Goal: Task Accomplishment & Management: Complete application form

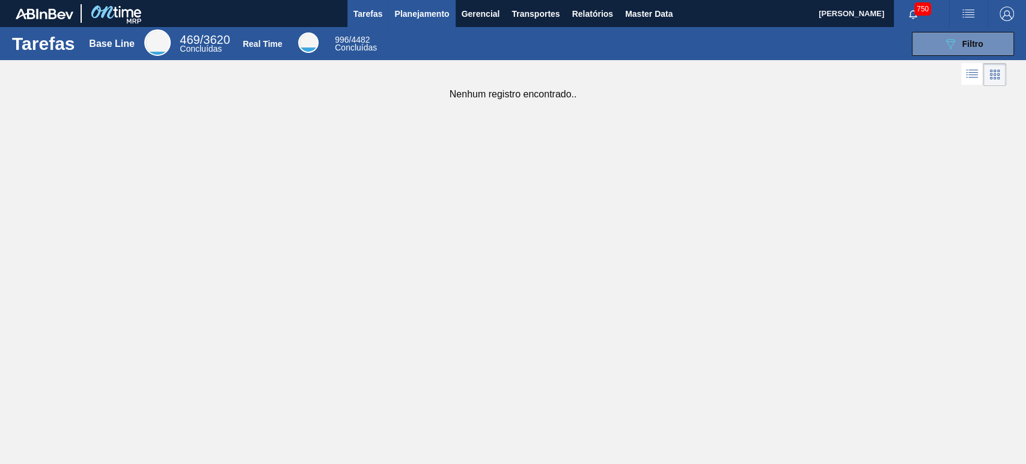
click at [420, 19] on span "Planejamento" at bounding box center [421, 14] width 55 height 14
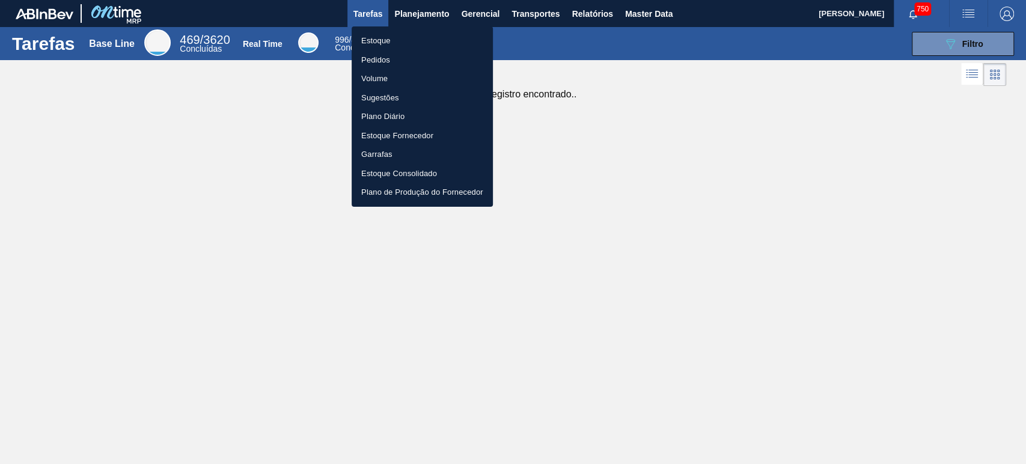
click at [383, 39] on li "Estoque" at bounding box center [422, 40] width 141 height 19
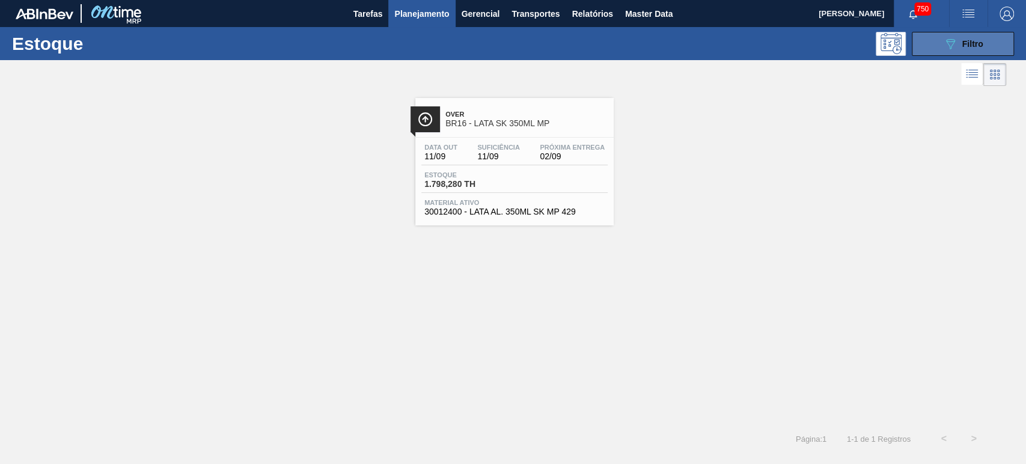
click at [943, 40] on icon "089F7B8B-B2A5-4AFE-B5C0-19BA573D28AC" at bounding box center [950, 44] width 14 height 14
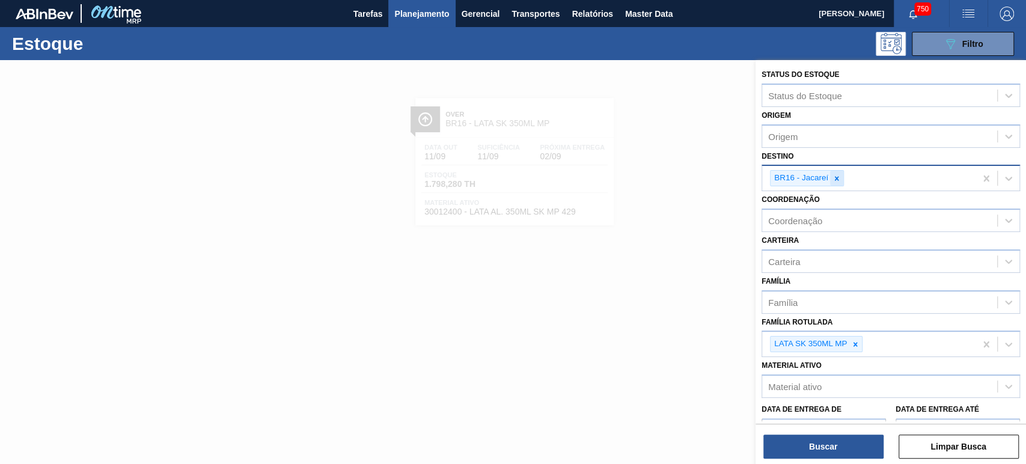
click at [835, 178] on icon at bounding box center [837, 178] width 4 height 4
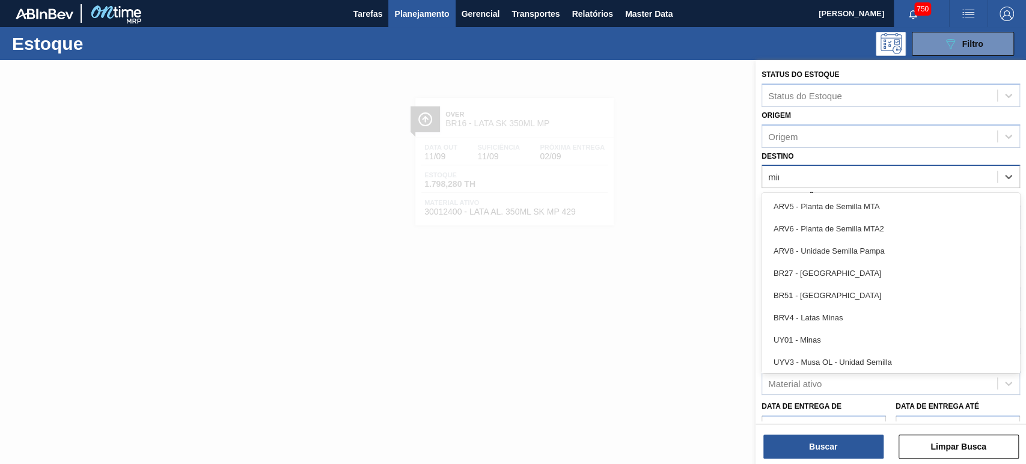
type input "minas"
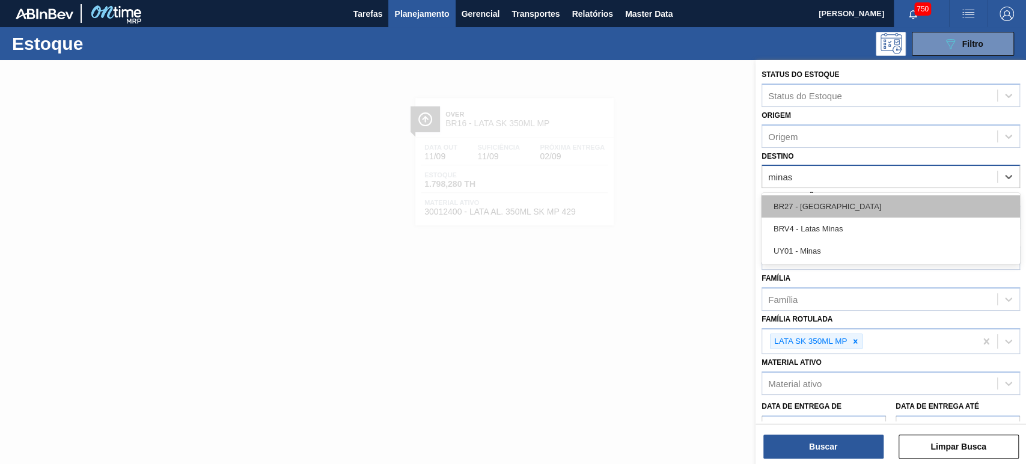
click at [835, 206] on div "BR27 - [GEOGRAPHIC_DATA]" at bounding box center [890, 206] width 258 height 22
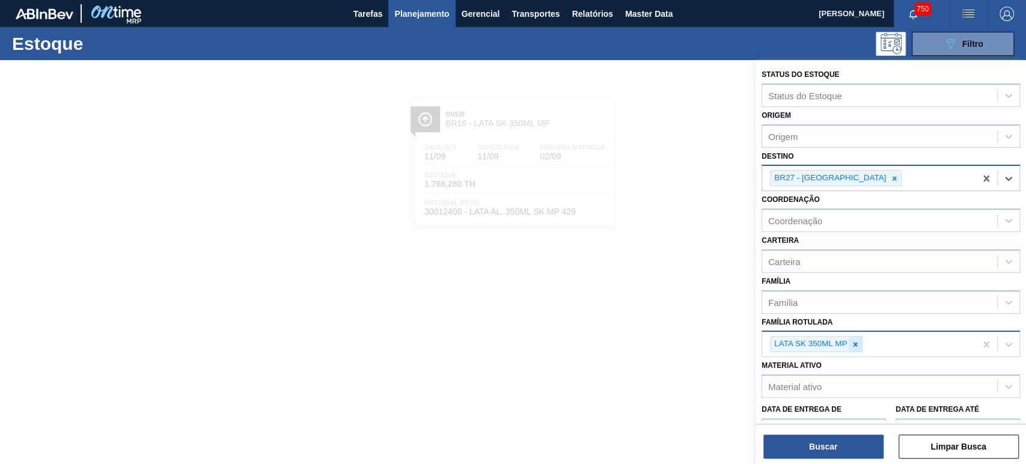
click at [861, 347] on div at bounding box center [855, 344] width 13 height 15
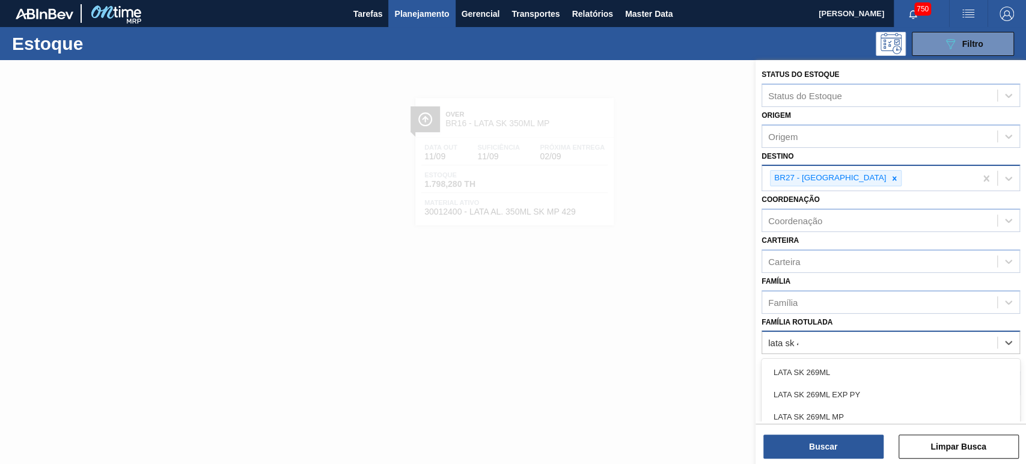
type Rotulada "lata sk 47"
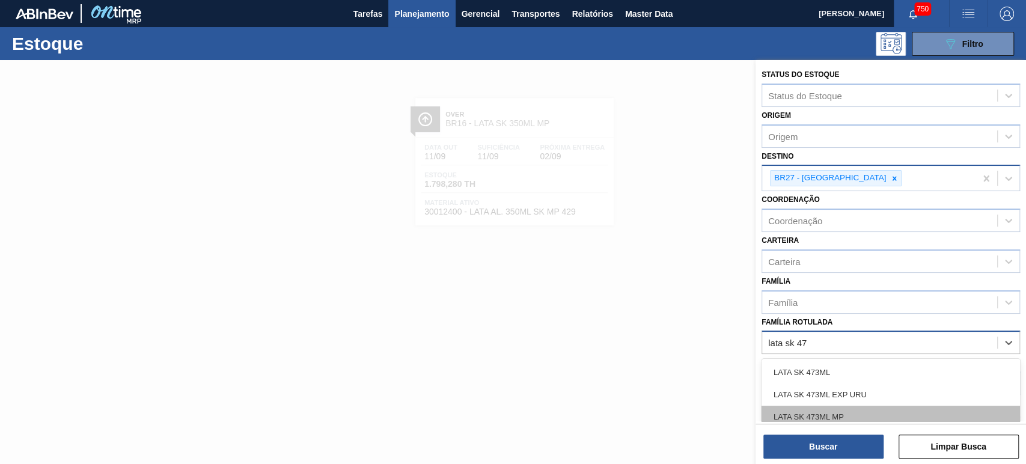
click at [829, 408] on div "LATA SK 473ML MP" at bounding box center [890, 417] width 258 height 22
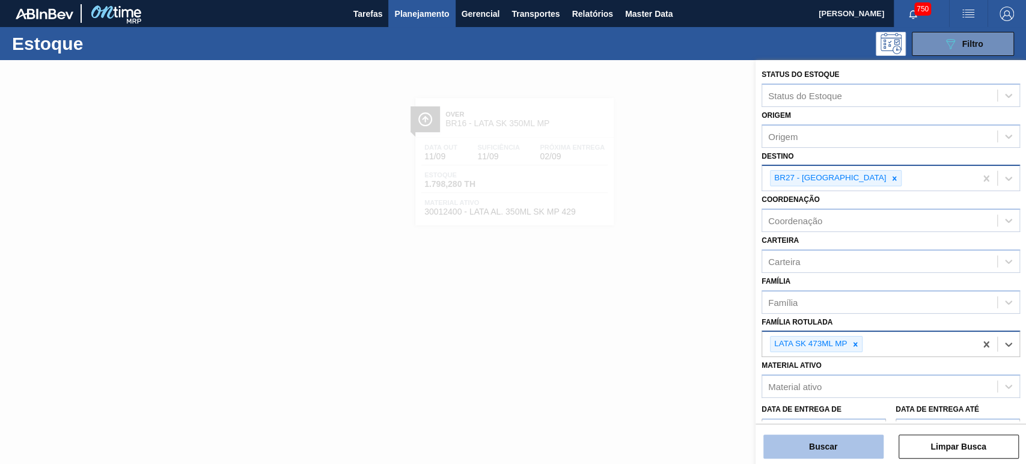
click at [835, 457] on button "Buscar" at bounding box center [823, 446] width 120 height 24
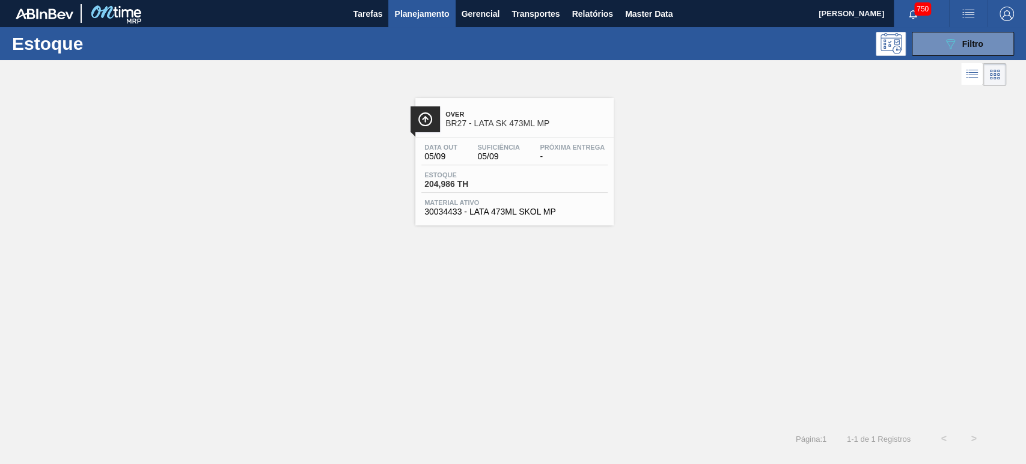
click at [516, 114] on span "Over" at bounding box center [526, 114] width 162 height 7
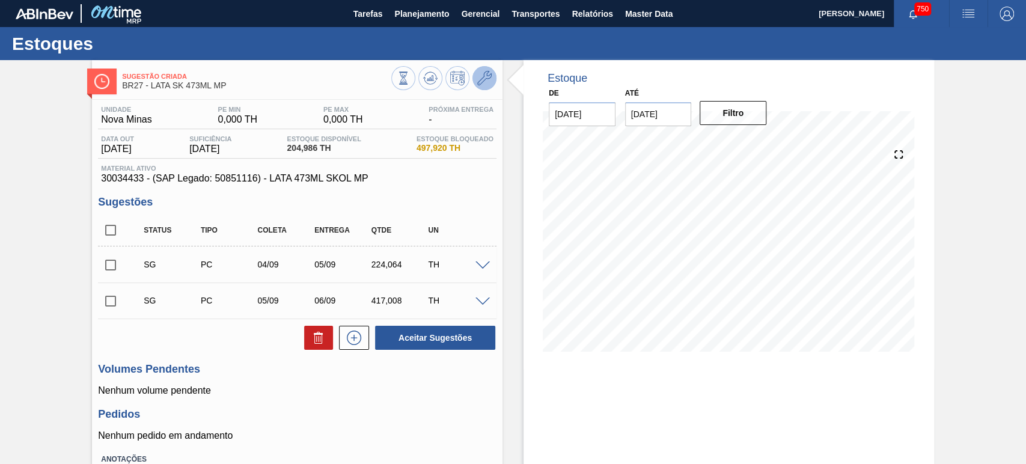
click at [485, 83] on icon at bounding box center [484, 78] width 14 height 14
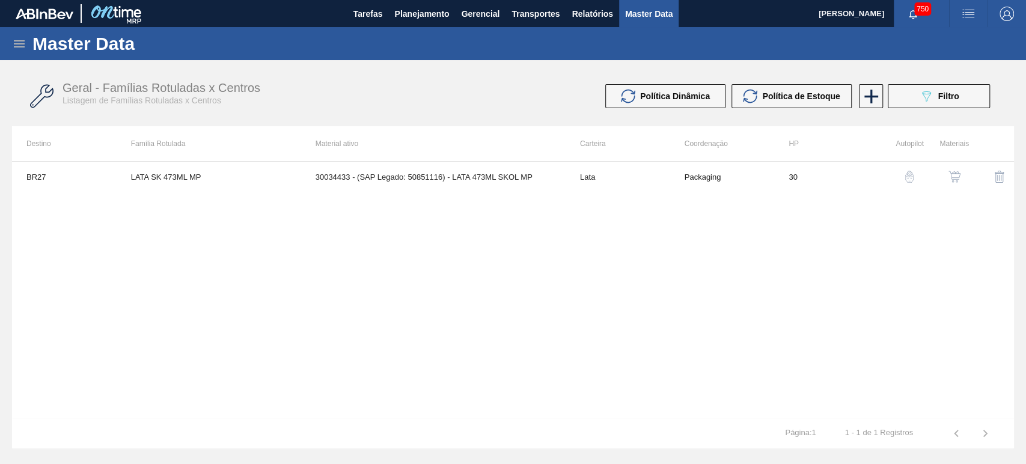
click at [948, 180] on img "button" at bounding box center [954, 177] width 12 height 12
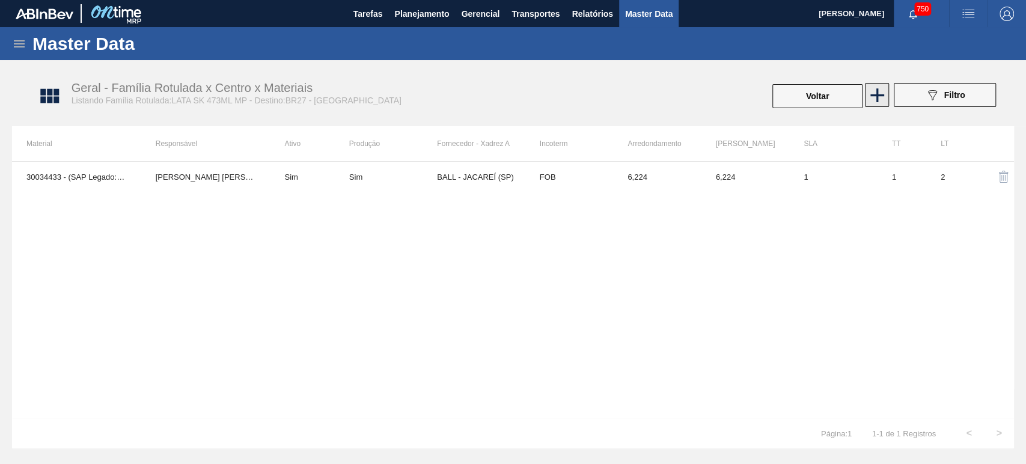
click at [883, 89] on icon at bounding box center [876, 95] width 23 height 23
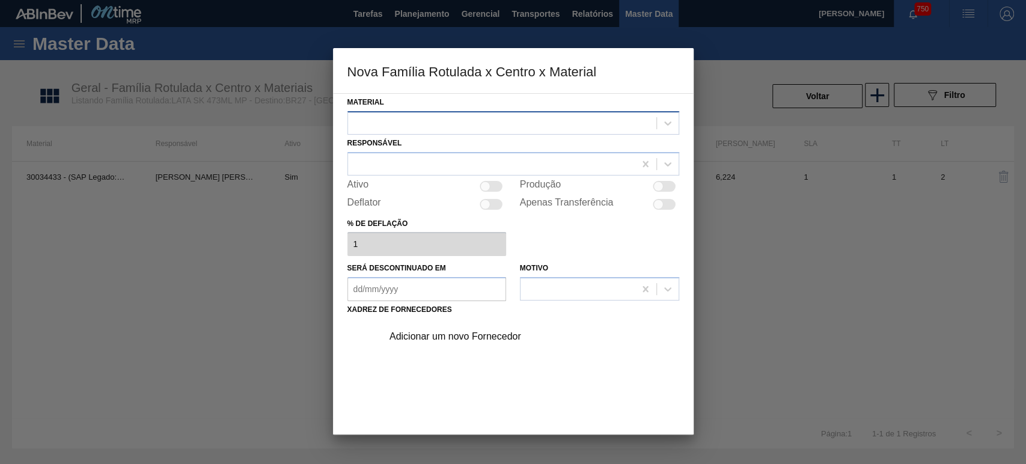
click at [542, 118] on div at bounding box center [502, 122] width 308 height 17
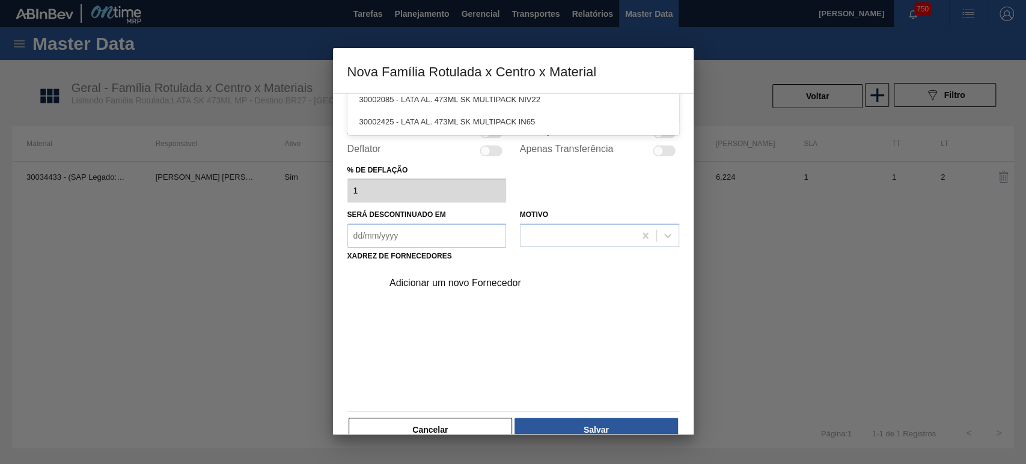
scroll to position [76, 0]
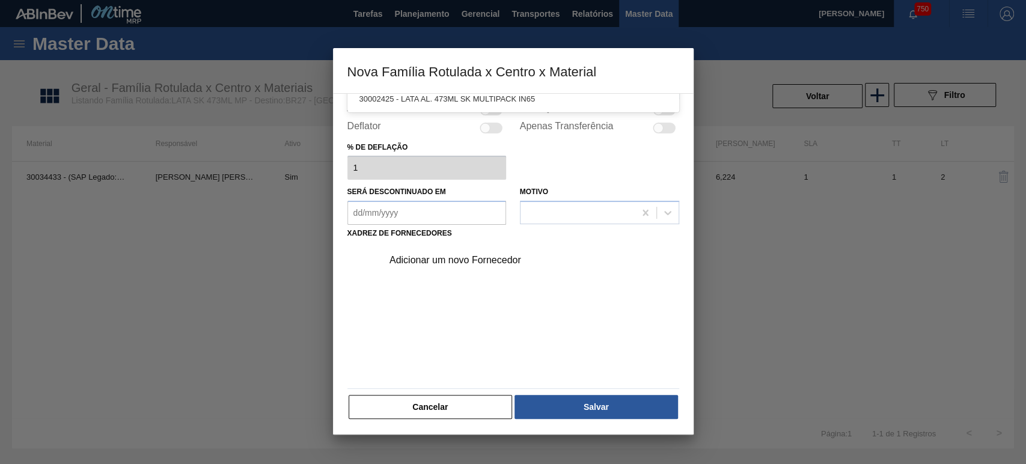
click at [442, 401] on button "Cancelar" at bounding box center [431, 407] width 164 height 24
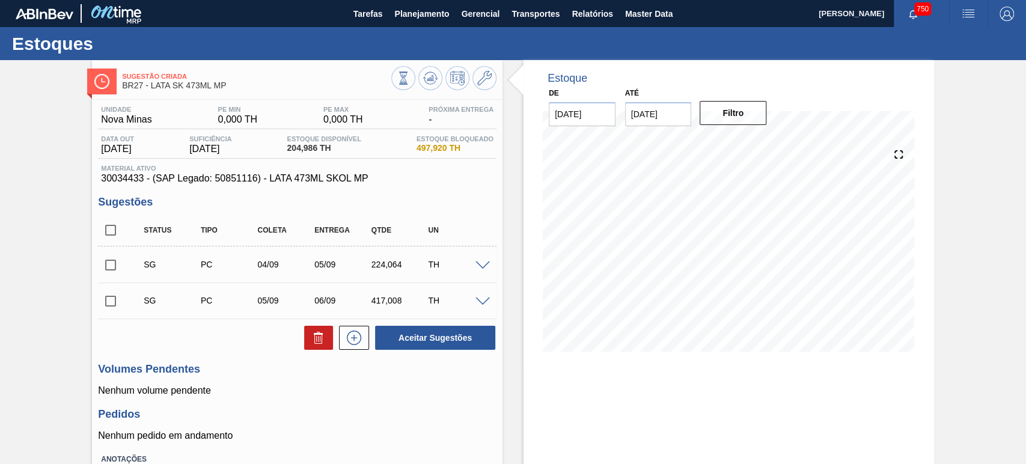
click at [977, 11] on span "button" at bounding box center [968, 14] width 29 height 14
click at [954, 43] on li "Pedido Contingência" at bounding box center [961, 43] width 110 height 22
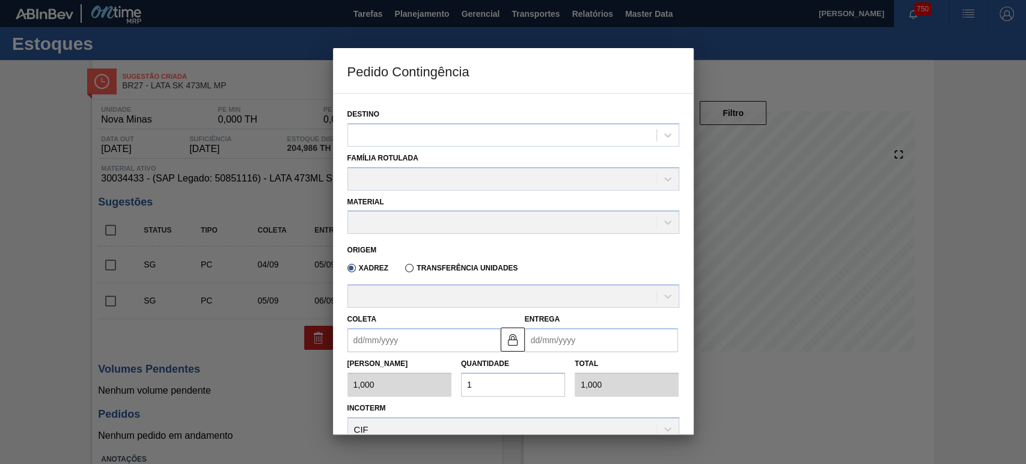
click at [529, 121] on div "Destino" at bounding box center [513, 126] width 332 height 41
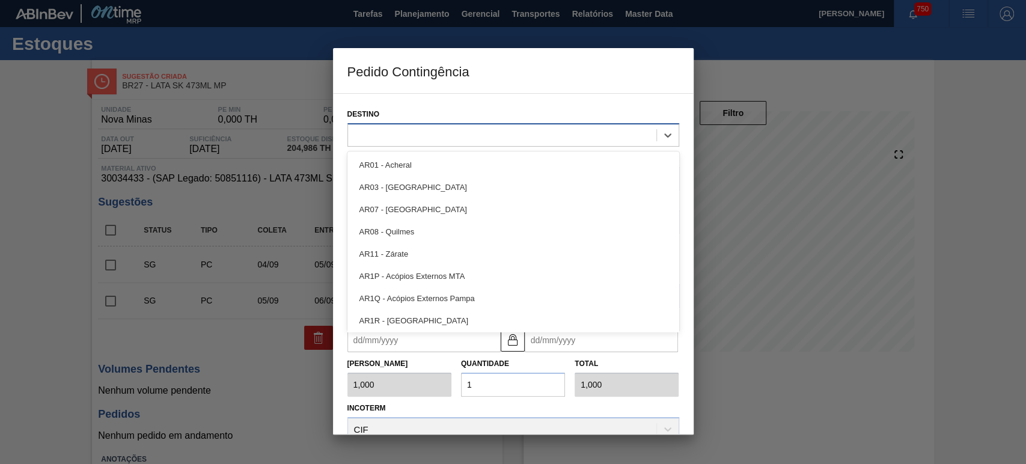
click at [522, 138] on div at bounding box center [502, 134] width 308 height 17
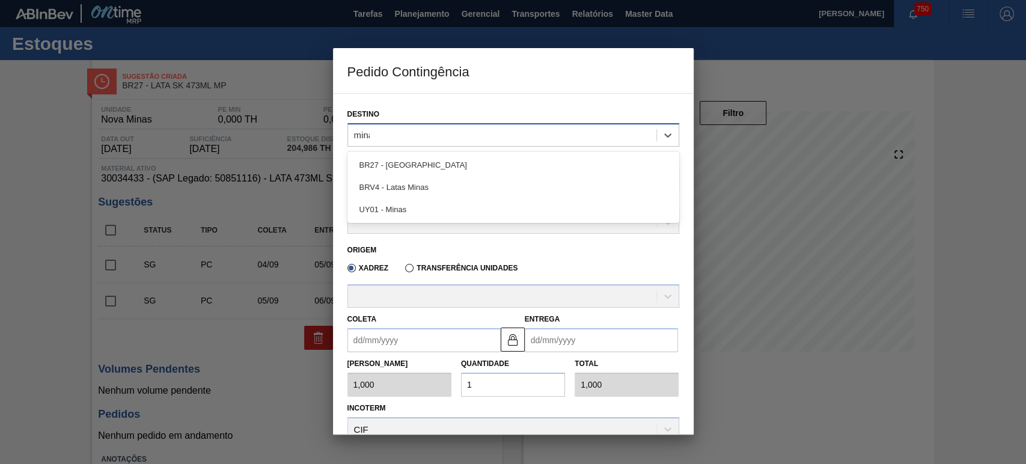
type input "minas"
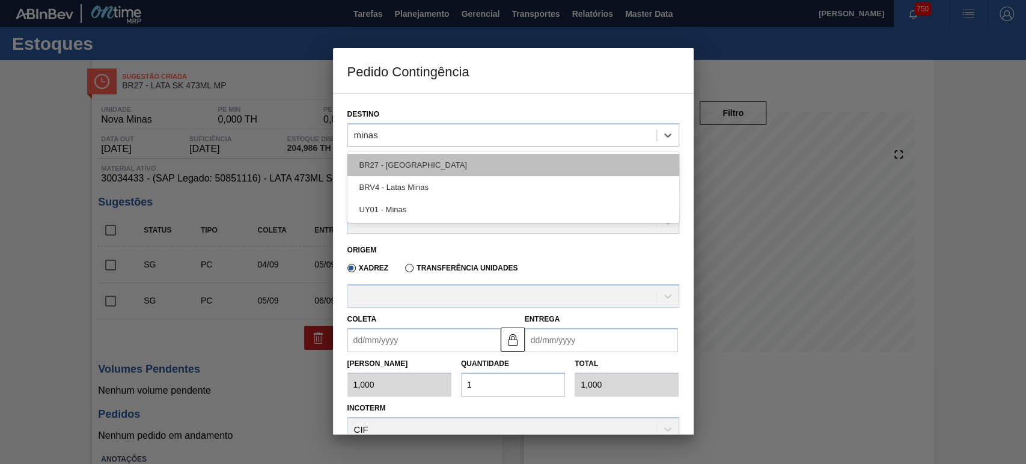
click at [412, 160] on div "BR27 - [GEOGRAPHIC_DATA]" at bounding box center [513, 165] width 332 height 22
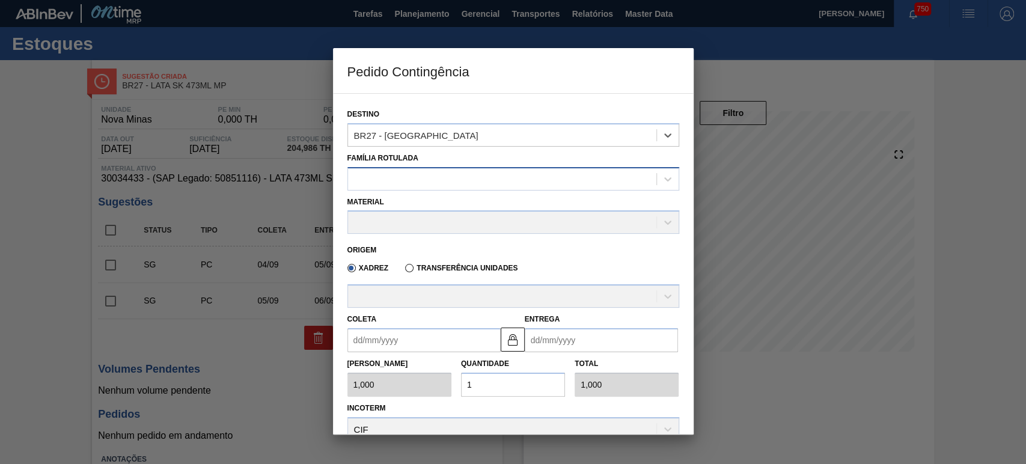
click at [397, 180] on div at bounding box center [502, 178] width 308 height 17
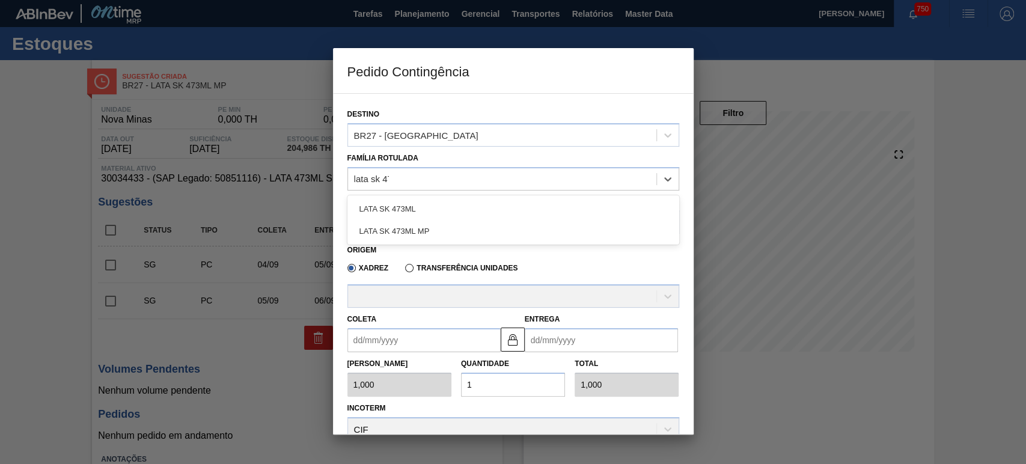
type Rotulada "lata sk 473"
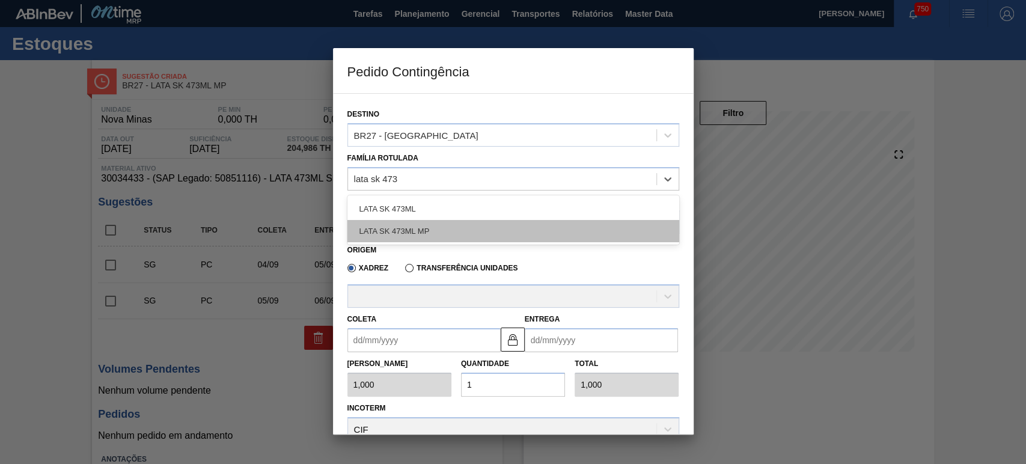
click at [406, 227] on div "LATA SK 473ML MP" at bounding box center [513, 231] width 332 height 22
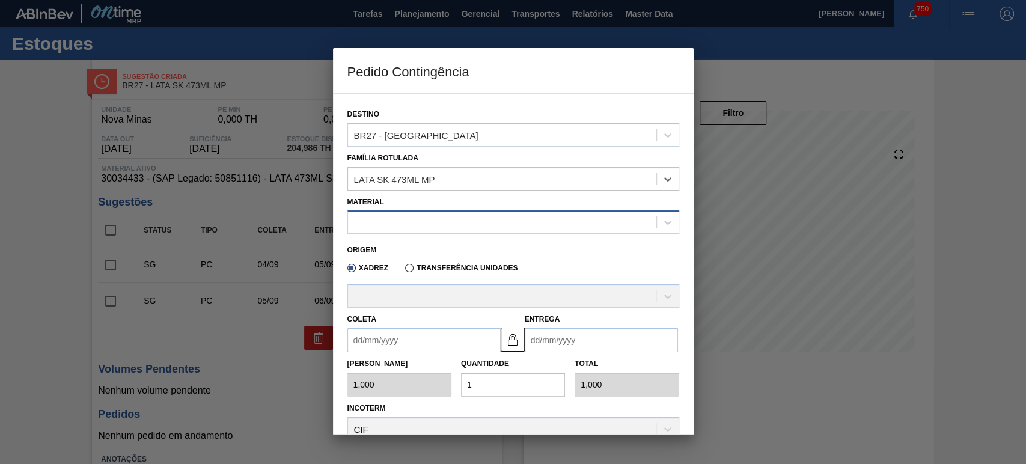
click at [397, 219] on div at bounding box center [502, 222] width 308 height 17
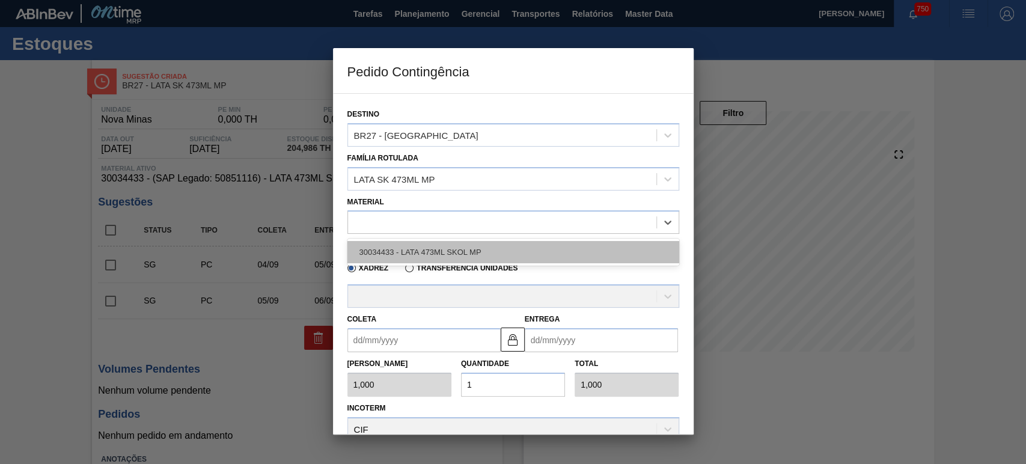
click at [397, 255] on div "30034433 - LATA 473ML SKOL MP" at bounding box center [513, 252] width 332 height 22
type input "6,224"
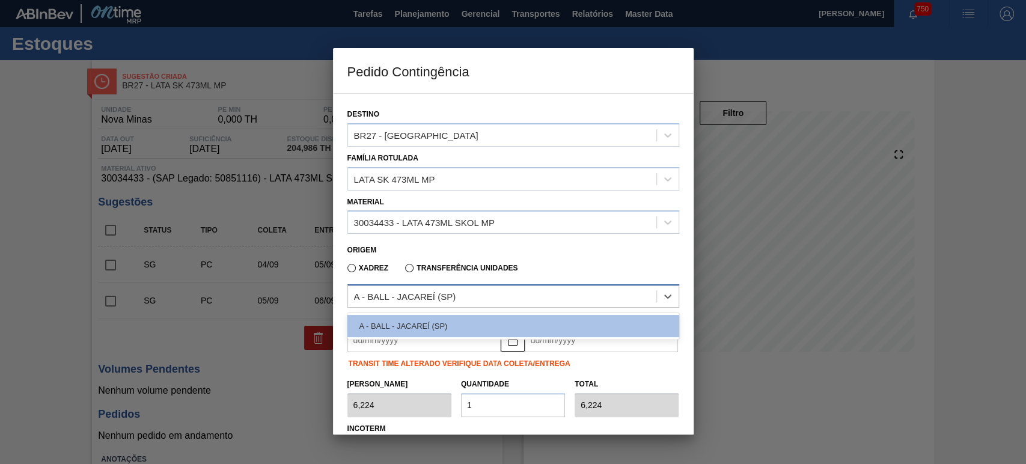
click at [444, 300] on div "A - BALL - JACAREÍ (SP)" at bounding box center [405, 296] width 102 height 10
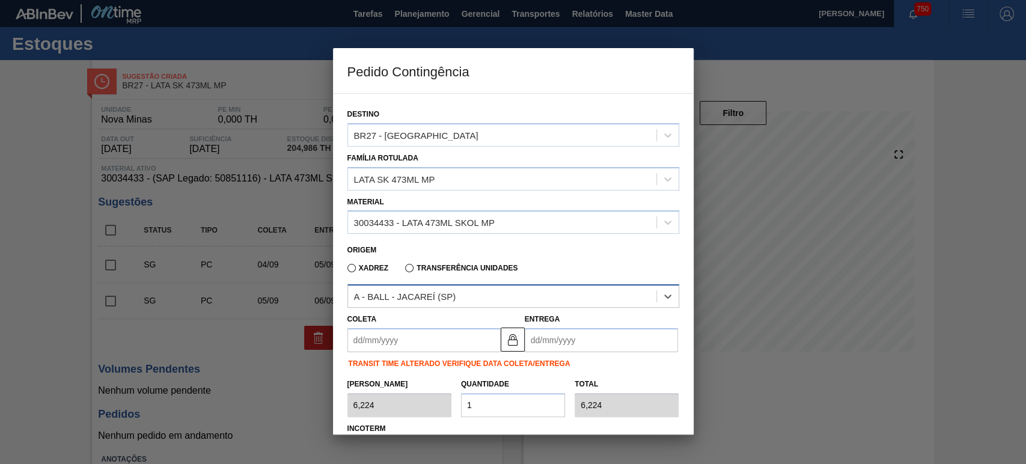
click at [447, 297] on div "A - BALL - JACAREÍ (SP)" at bounding box center [405, 296] width 102 height 10
click at [444, 303] on div "A - BALL - JACAREÍ (SP)" at bounding box center [502, 296] width 308 height 17
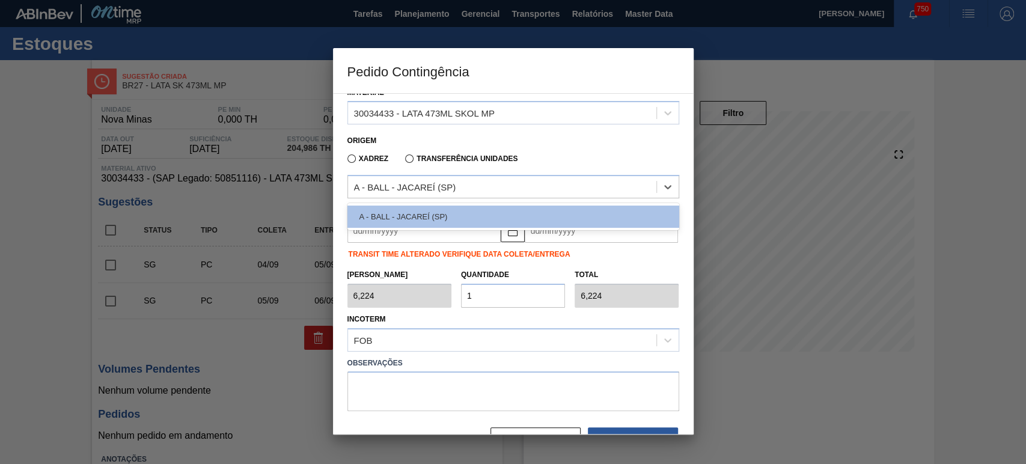
scroll to position [144, 0]
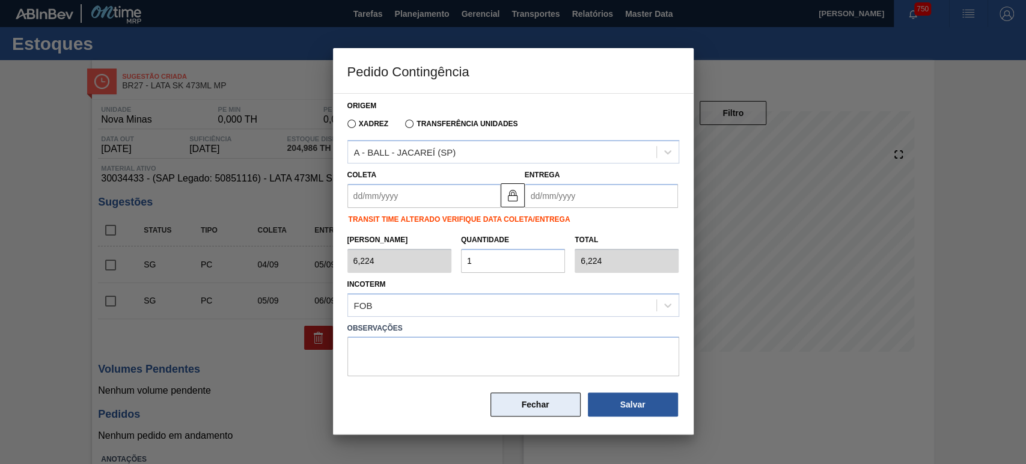
click at [526, 402] on button "Fechar" at bounding box center [535, 404] width 90 height 24
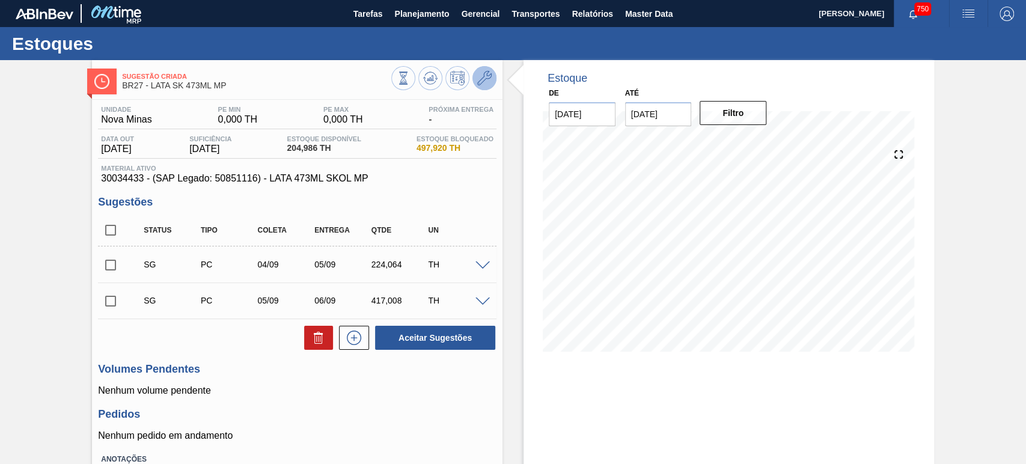
click at [485, 85] on span at bounding box center [484, 78] width 14 height 14
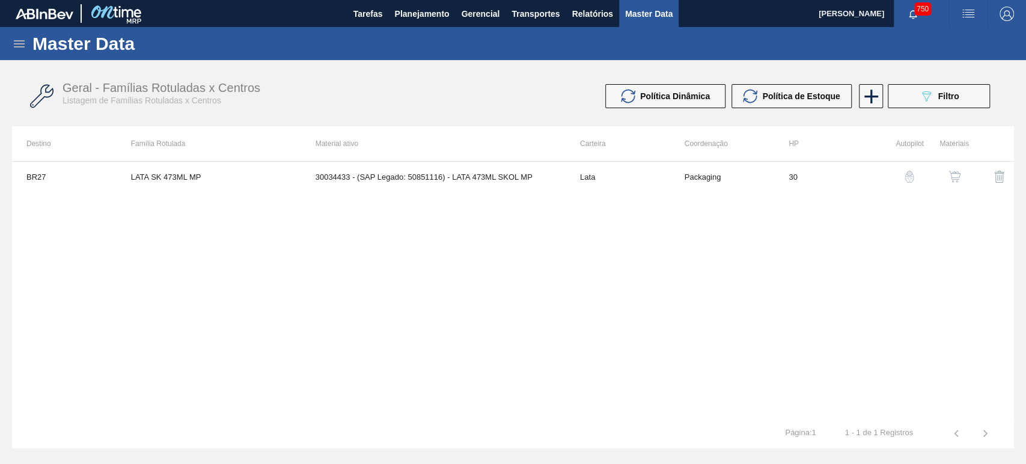
click at [952, 174] on img "button" at bounding box center [954, 177] width 12 height 12
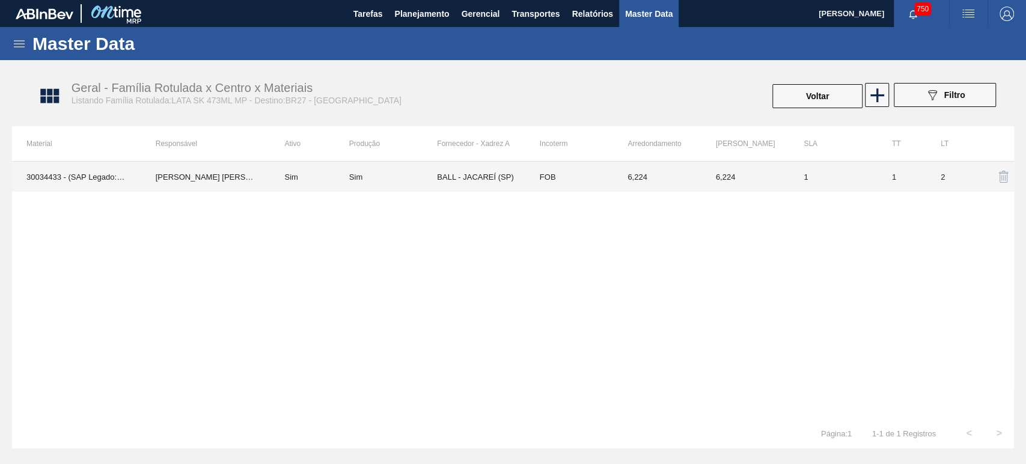
click at [486, 178] on td "BALL - JACAREÍ (SP)" at bounding box center [481, 177] width 88 height 30
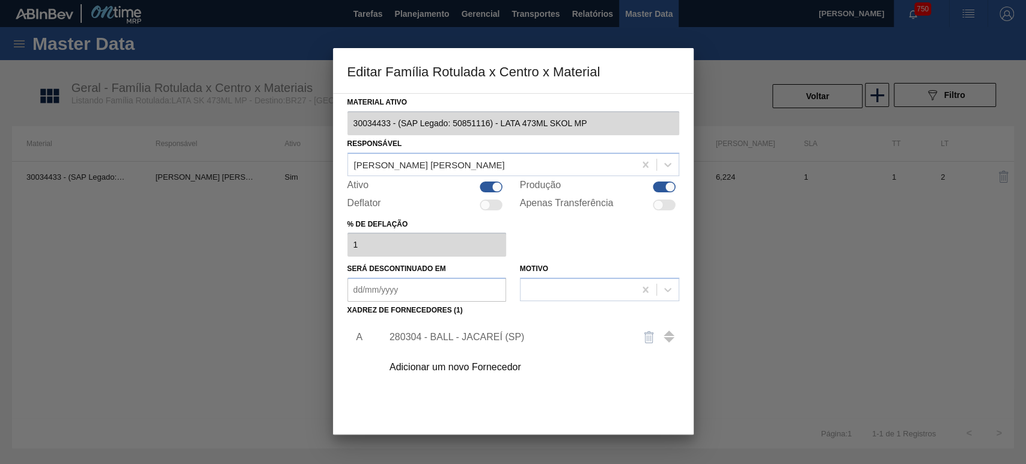
click at [463, 364] on div "Adicionar um novo Fornecedor" at bounding box center [507, 367] width 236 height 11
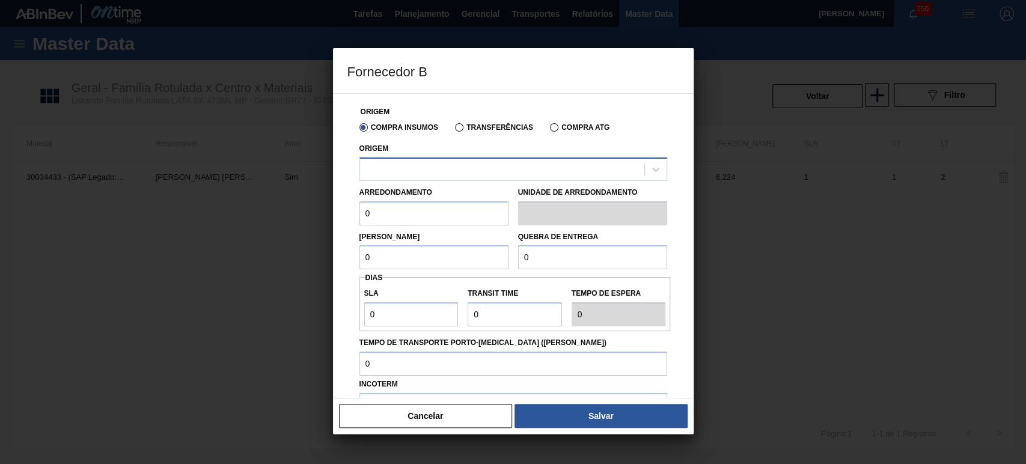
click at [409, 172] on div at bounding box center [502, 168] width 284 height 17
click at [337, 165] on div "Origem Compra Insumos Transferências Compra ATG Origem Arredondamento 0 Unidade…" at bounding box center [513, 245] width 361 height 305
click at [418, 160] on div at bounding box center [513, 168] width 308 height 23
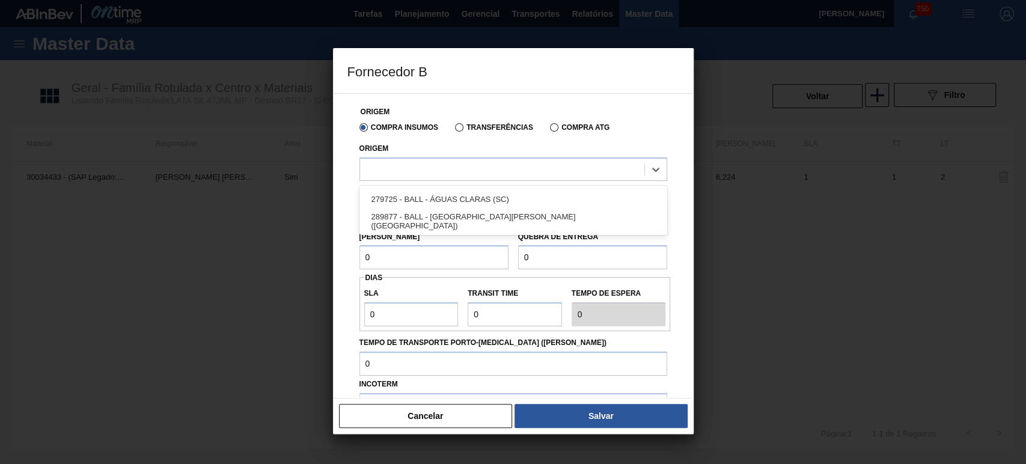
click at [347, 174] on div "Origem Compra Insumos Transferências Compra ATG Origem option 279725 - BALL - Á…" at bounding box center [513, 302] width 332 height 417
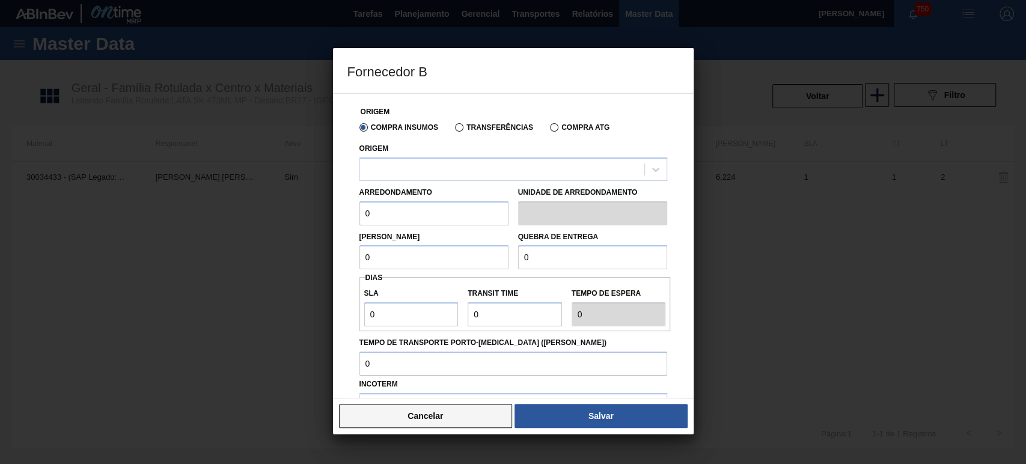
click at [423, 410] on button "Cancelar" at bounding box center [426, 416] width 174 height 24
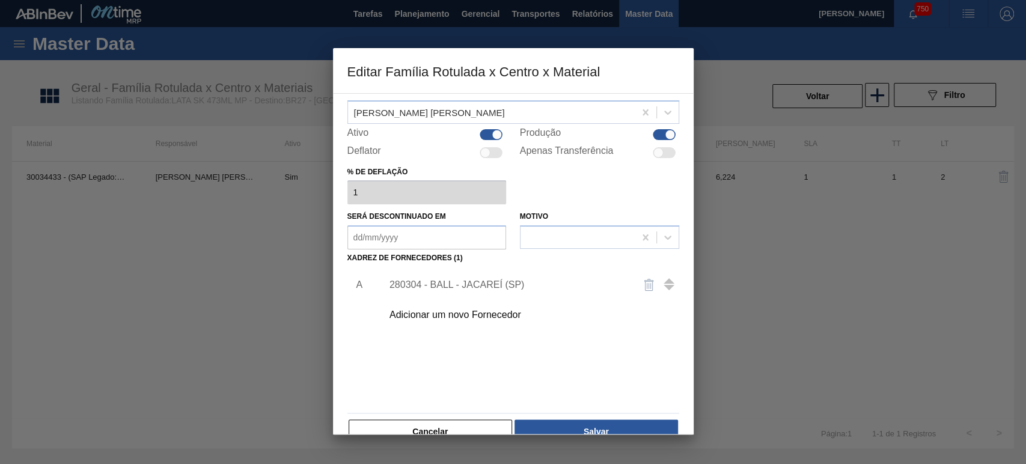
scroll to position [77, 0]
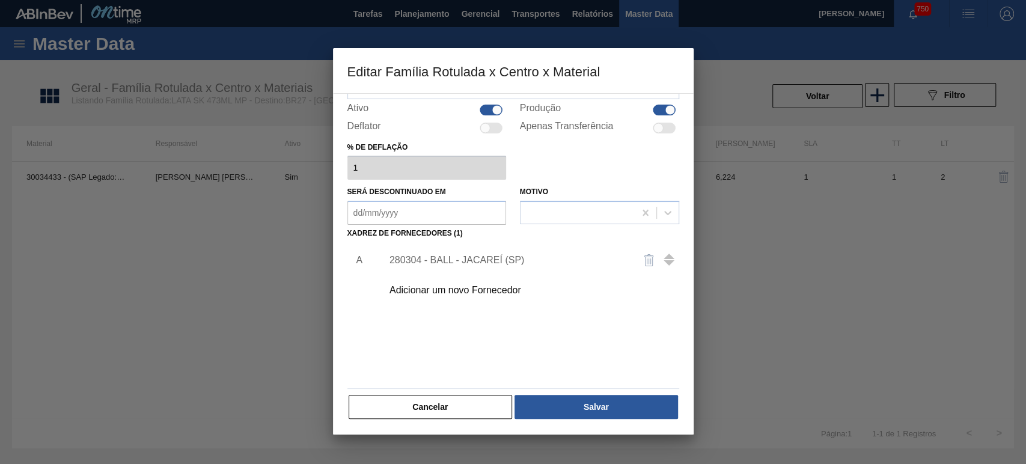
click at [457, 407] on button "Cancelar" at bounding box center [431, 407] width 164 height 24
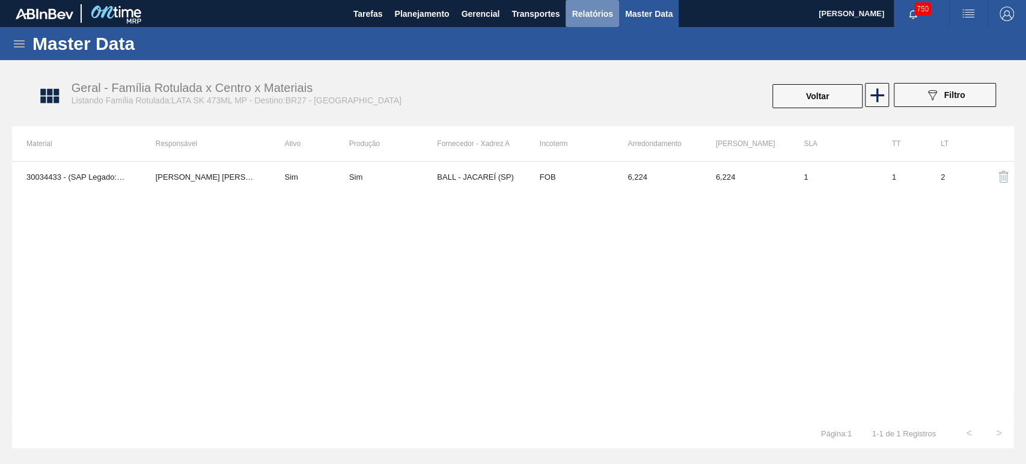
click at [569, 14] on button "Relatórios" at bounding box center [591, 13] width 53 height 27
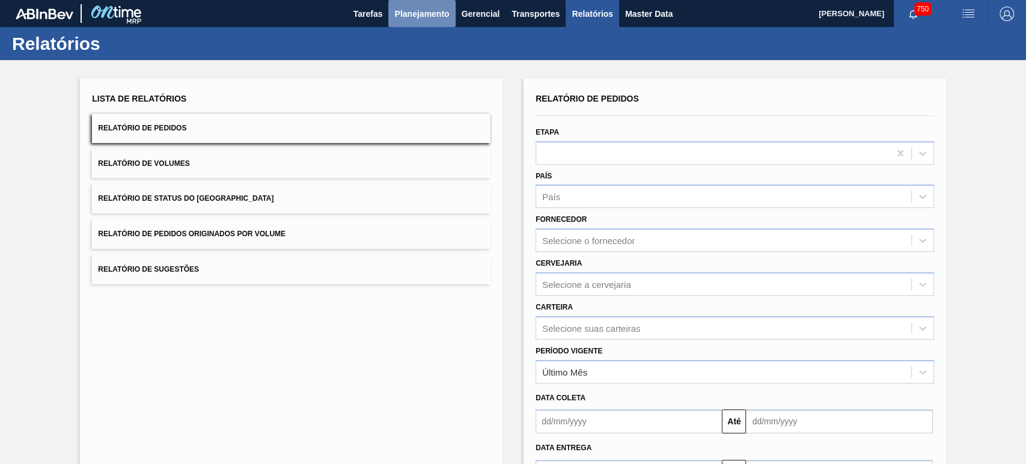
click at [406, 23] on button "Planejamento" at bounding box center [421, 13] width 67 height 27
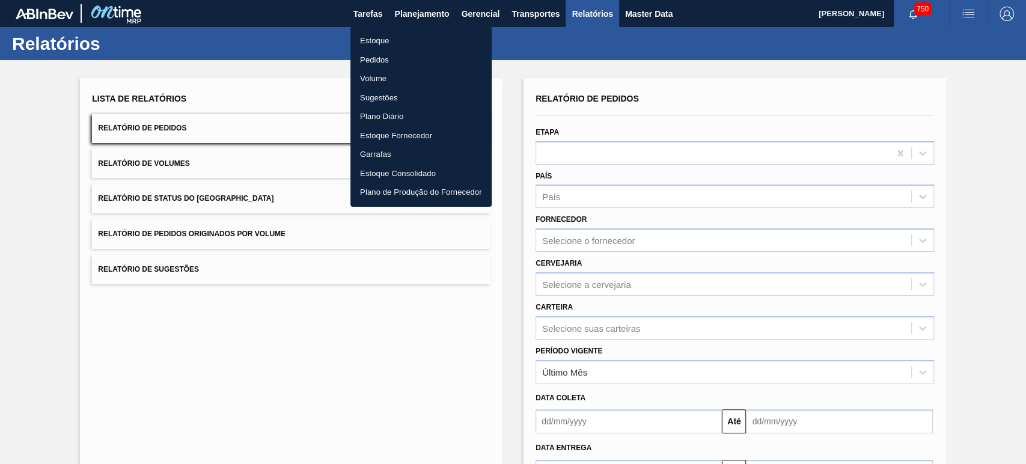
click at [375, 41] on li "Estoque" at bounding box center [420, 40] width 141 height 19
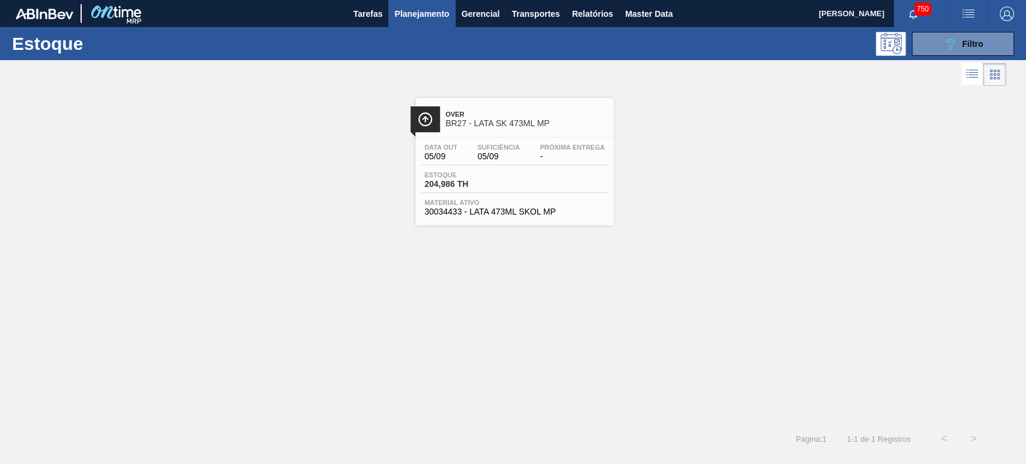
click at [497, 114] on span "Over" at bounding box center [526, 114] width 162 height 7
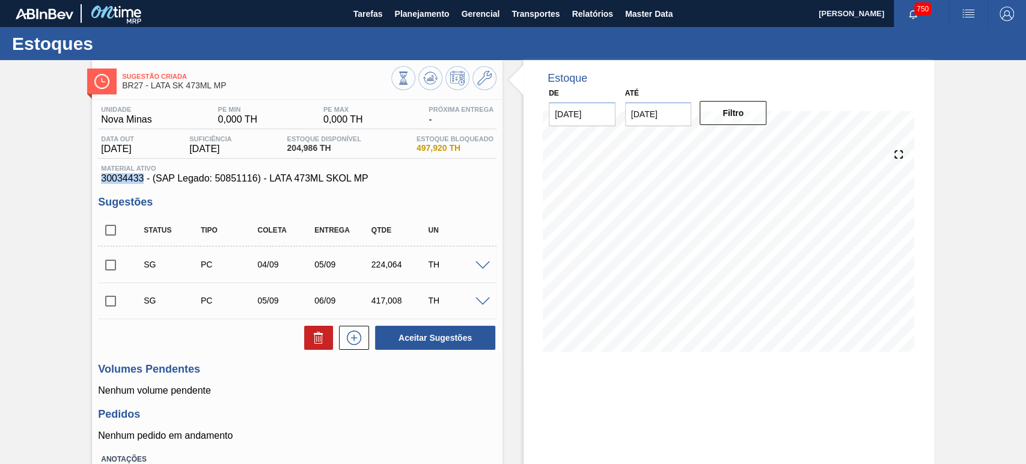
drag, startPoint x: 144, startPoint y: 181, endPoint x: 100, endPoint y: 183, distance: 44.5
click at [100, 183] on div "Material ativo 30034433 - (SAP Legado: 50851116) - LATA 473ML SKOL MP" at bounding box center [297, 174] width 398 height 19
copy span "30034433"
click at [416, 10] on span "Planejamento" at bounding box center [421, 14] width 55 height 14
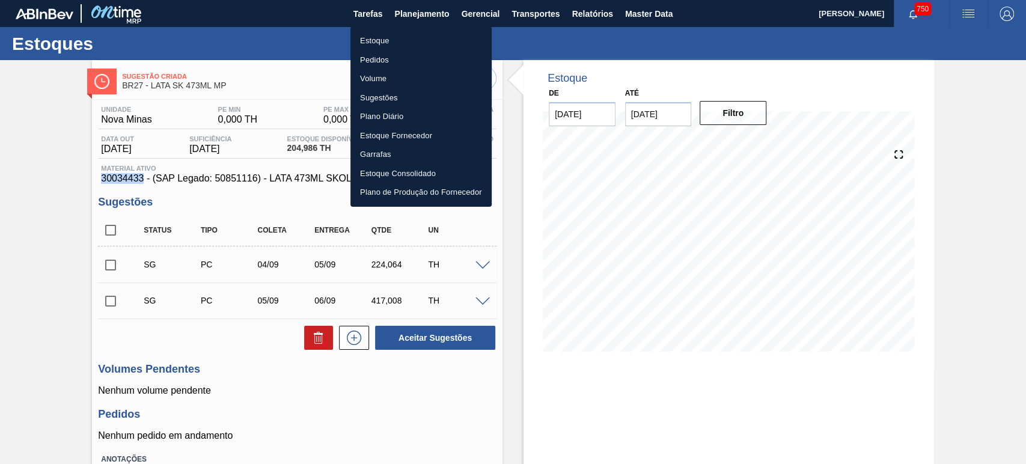
click at [391, 37] on li "Estoque" at bounding box center [420, 40] width 141 height 19
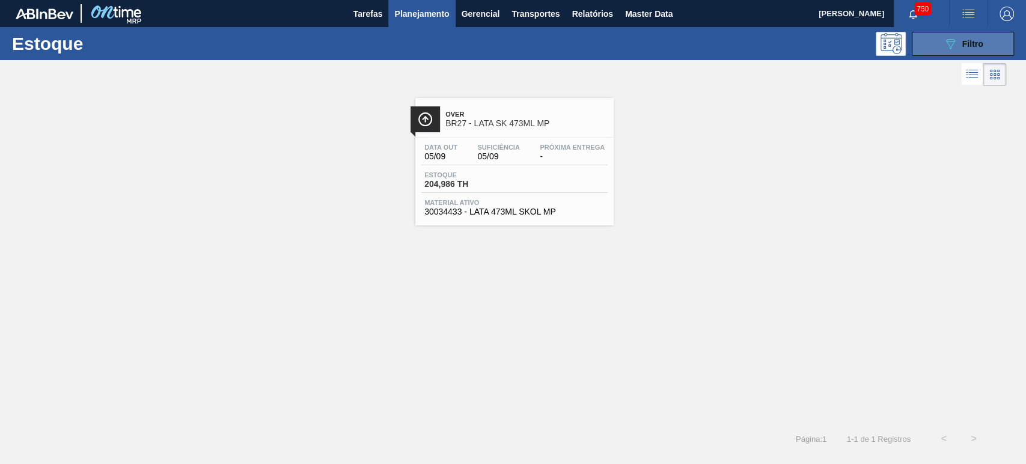
click at [986, 44] on button "089F7B8B-B2A5-4AFE-B5C0-19BA573D28AC Filtro" at bounding box center [963, 44] width 102 height 24
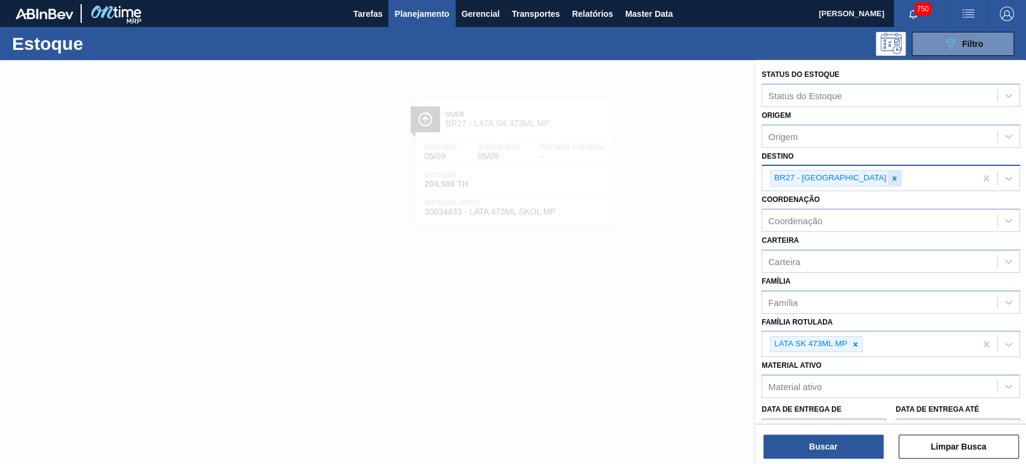
click at [890, 176] on icon at bounding box center [894, 178] width 8 height 8
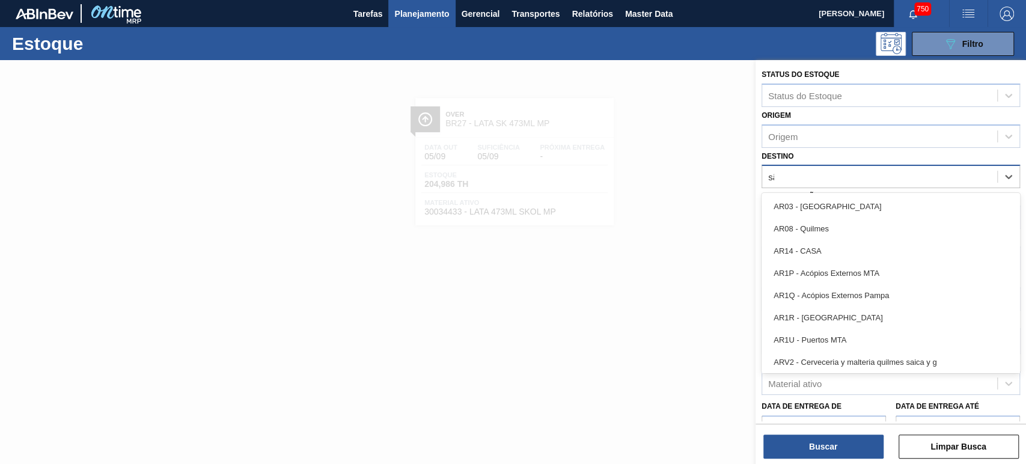
type input "são"
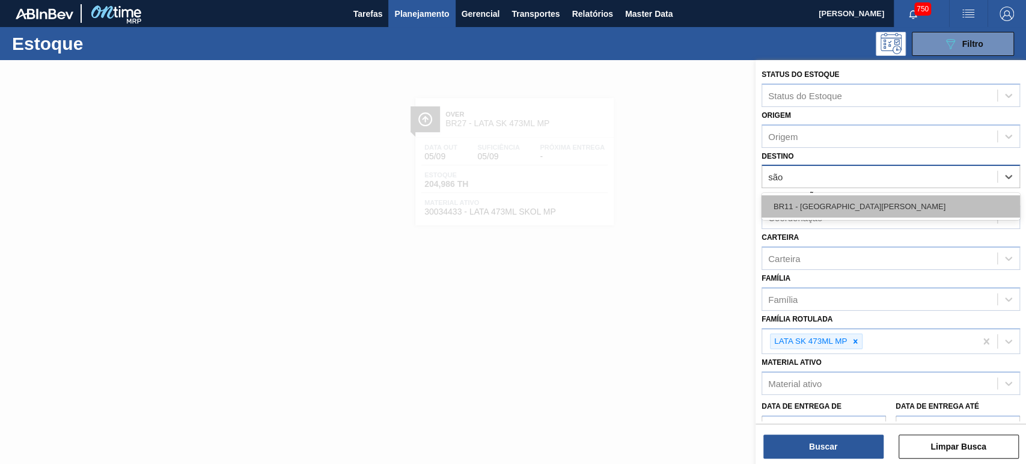
click at [823, 208] on div "BR11 - [GEOGRAPHIC_DATA][PERSON_NAME]" at bounding box center [890, 206] width 258 height 22
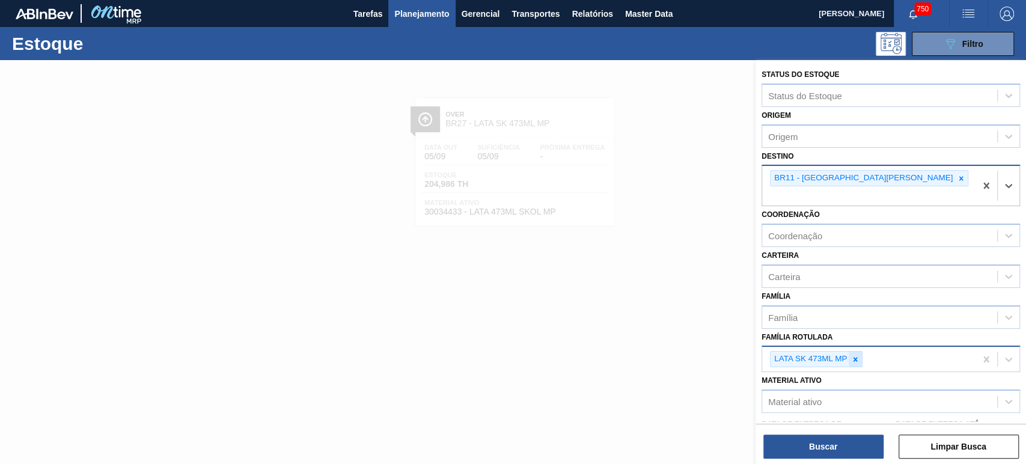
click at [860, 352] on div at bounding box center [855, 359] width 13 height 15
type Rotulada "lata sk 26"
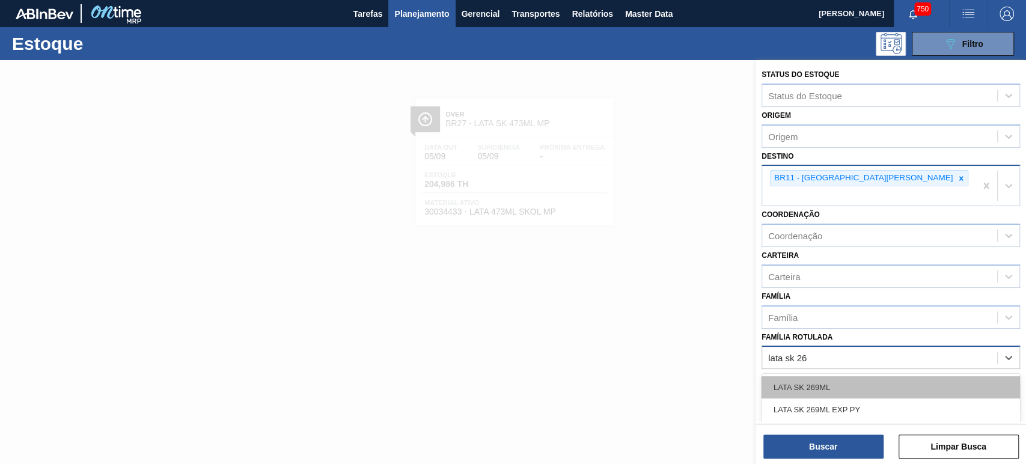
click at [829, 376] on div "LATA SK 269ML" at bounding box center [890, 387] width 258 height 22
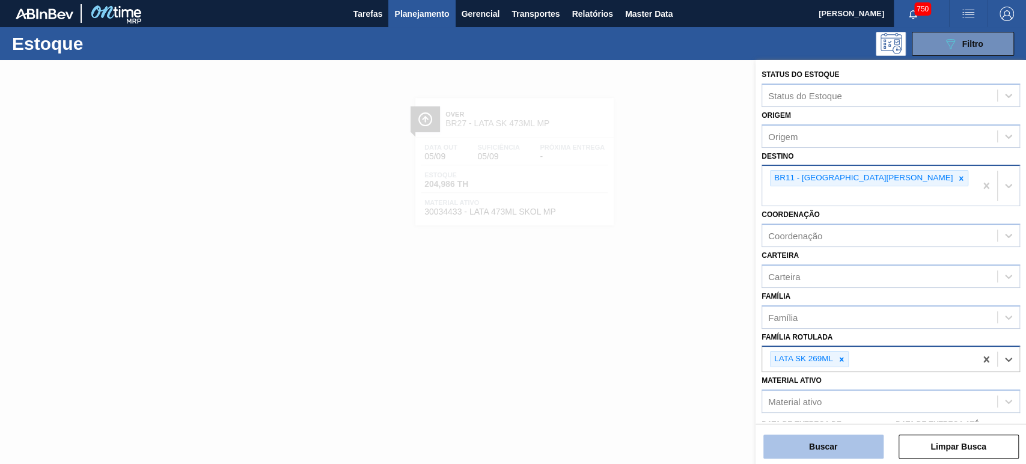
click at [828, 452] on button "Buscar" at bounding box center [823, 446] width 120 height 24
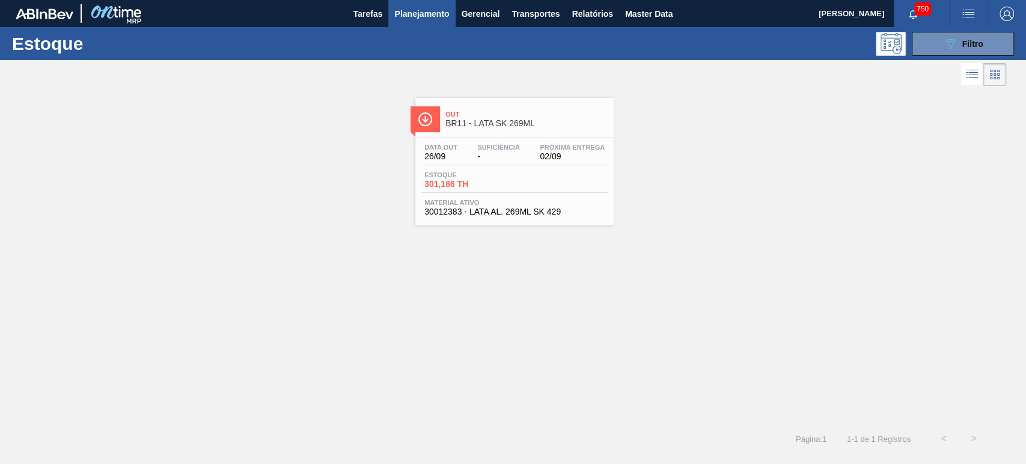
click at [495, 123] on span "BR11 - LATA SK 269ML" at bounding box center [526, 123] width 162 height 9
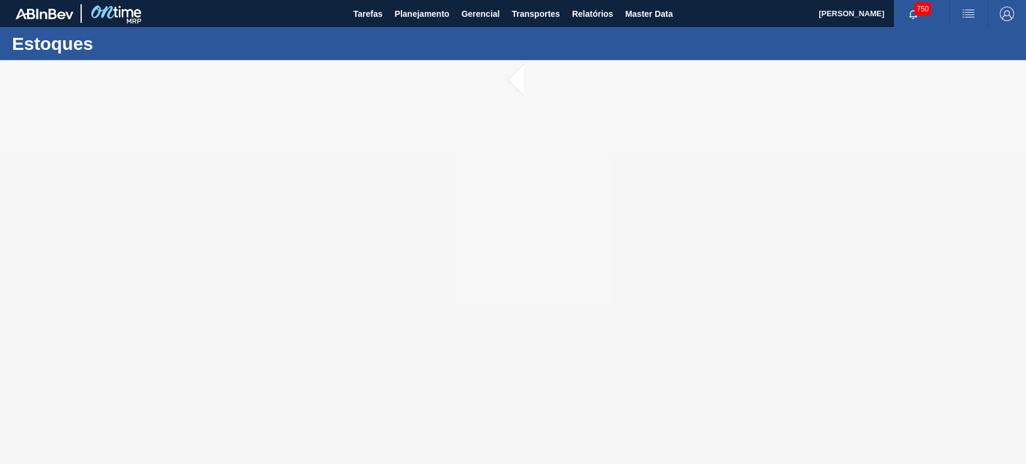
click at [507, 179] on div at bounding box center [513, 262] width 1026 height 404
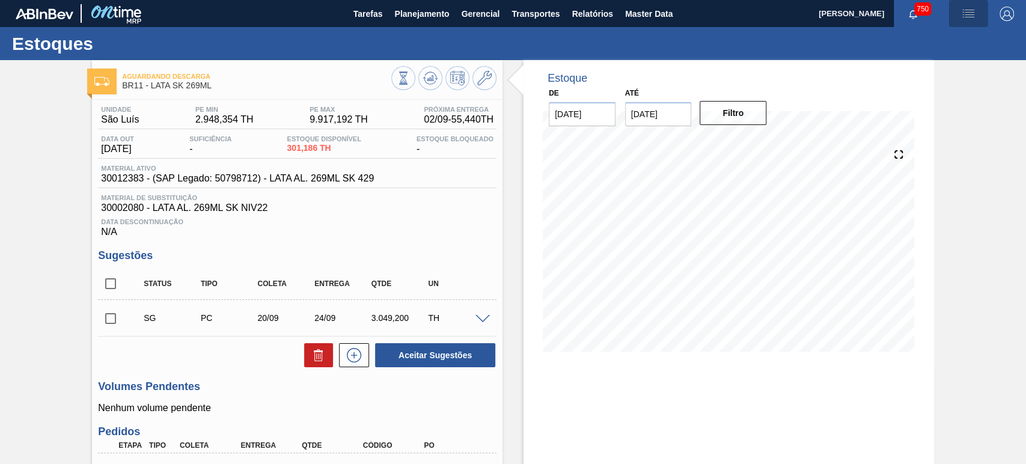
click at [958, 21] on button "button" at bounding box center [968, 13] width 38 height 27
click at [930, 41] on li "Pedido Contingência" at bounding box center [961, 43] width 110 height 22
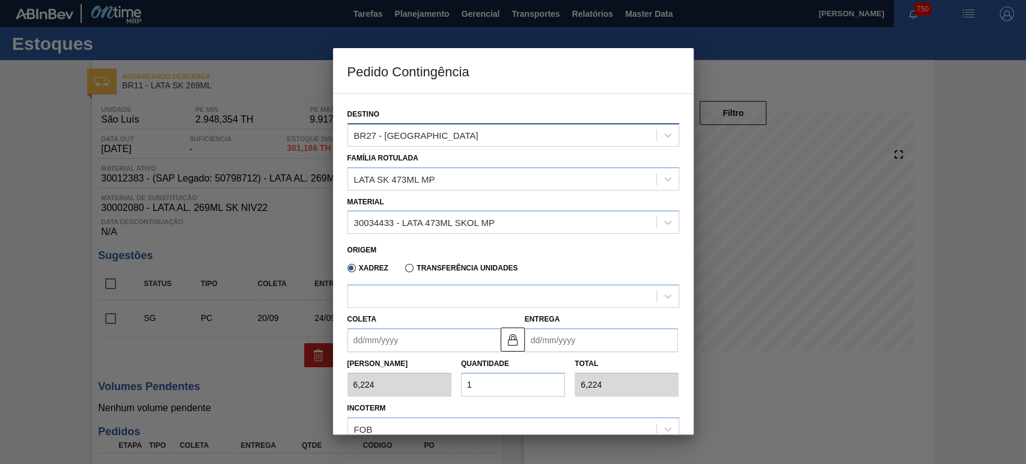
click at [436, 141] on div "BR27 - [GEOGRAPHIC_DATA]" at bounding box center [502, 134] width 308 height 17
type input "são"
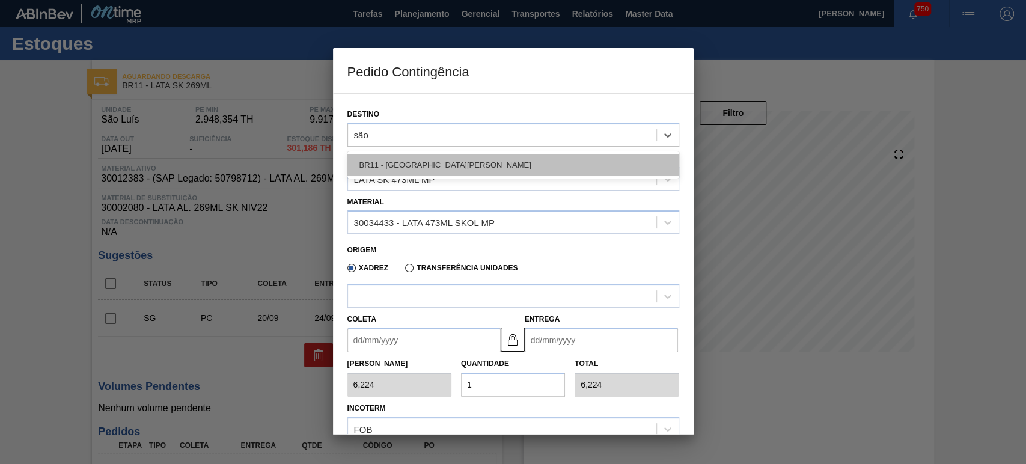
click at [426, 169] on div "BR11 - [GEOGRAPHIC_DATA][PERSON_NAME]" at bounding box center [513, 165] width 332 height 22
type input "1,000"
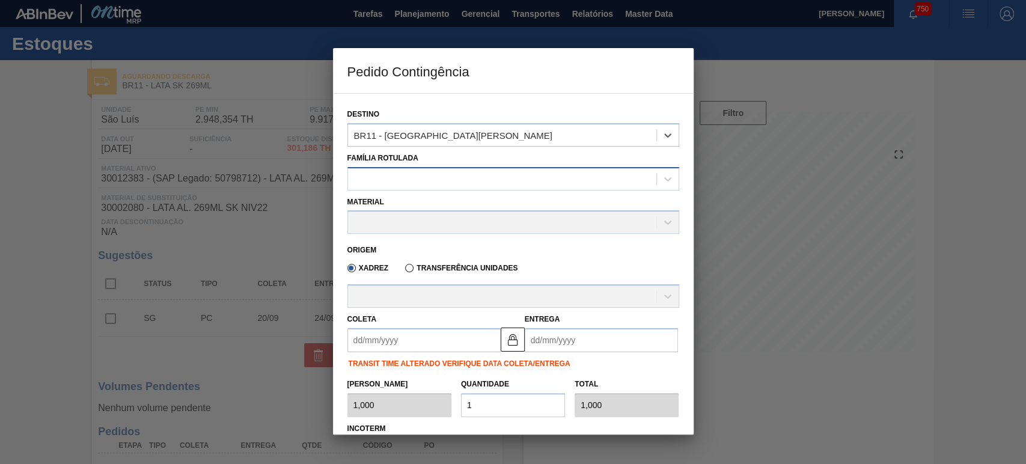
click at [430, 177] on div at bounding box center [502, 178] width 308 height 17
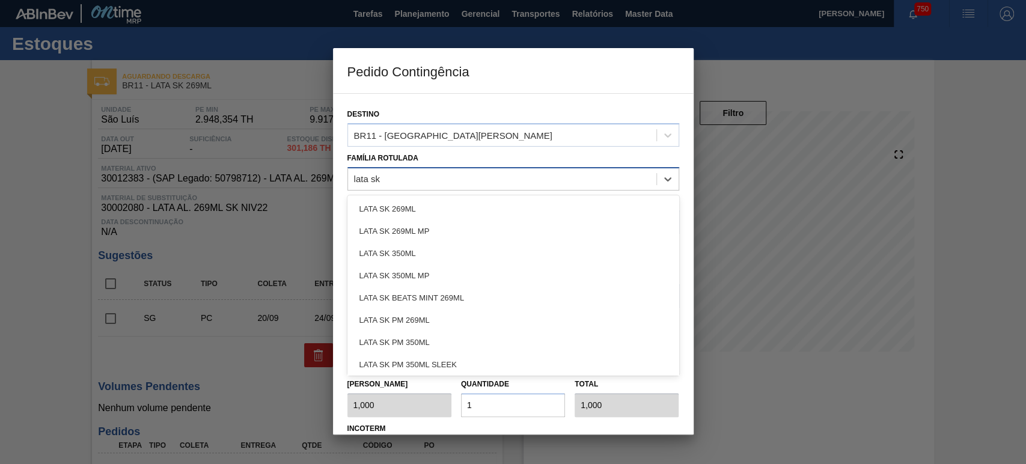
type Rotulada "lata sk 2"
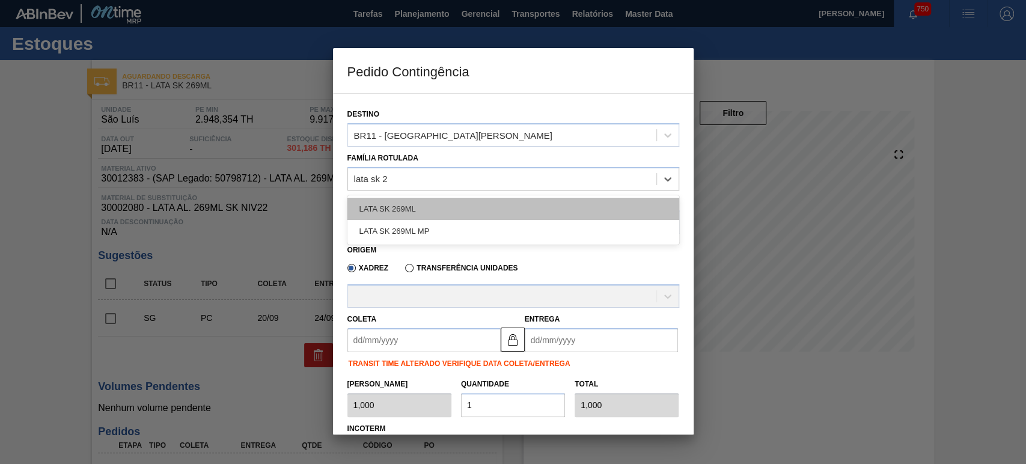
click at [431, 207] on div "LATA SK 269ML" at bounding box center [513, 209] width 332 height 22
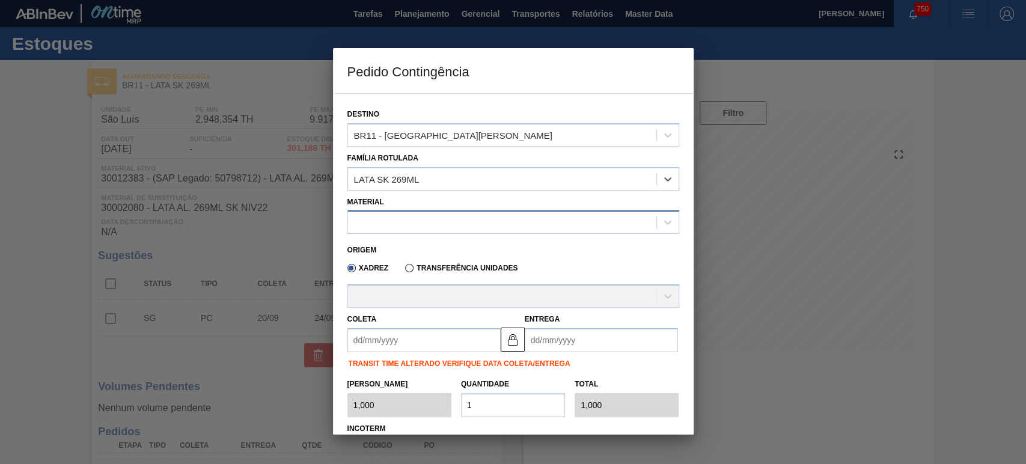
click at [402, 217] on div at bounding box center [502, 222] width 308 height 17
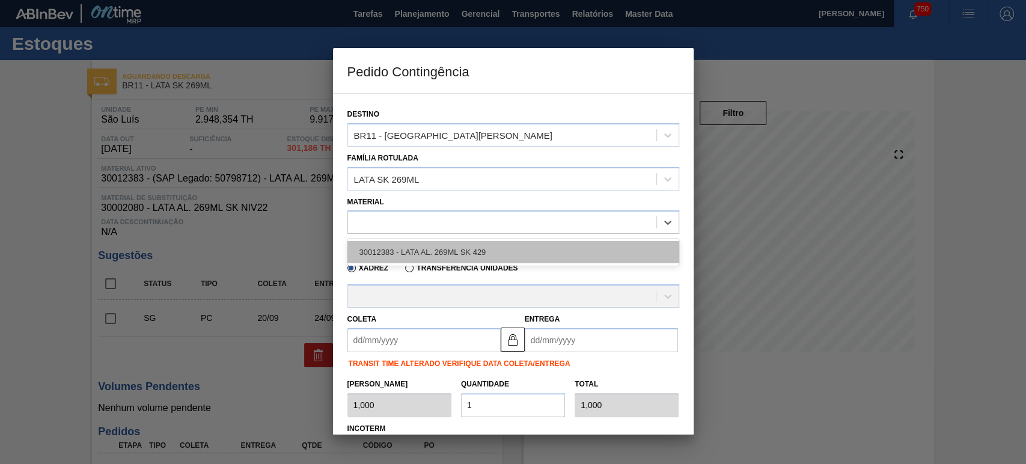
click at [424, 253] on div "30012383 - LATA AL. 269ML SK 429" at bounding box center [513, 252] width 332 height 22
type input "11,088"
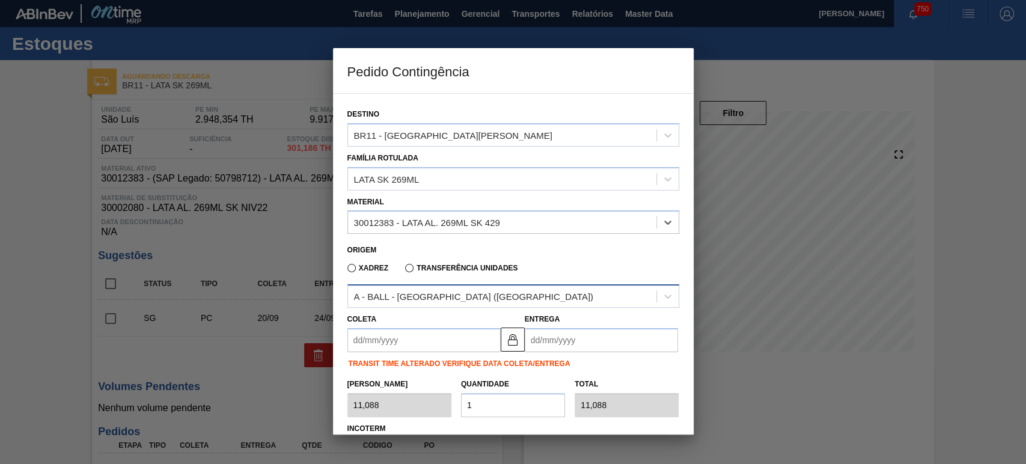
click at [430, 294] on div "A - BALL - [GEOGRAPHIC_DATA] ([GEOGRAPHIC_DATA])" at bounding box center [473, 296] width 239 height 10
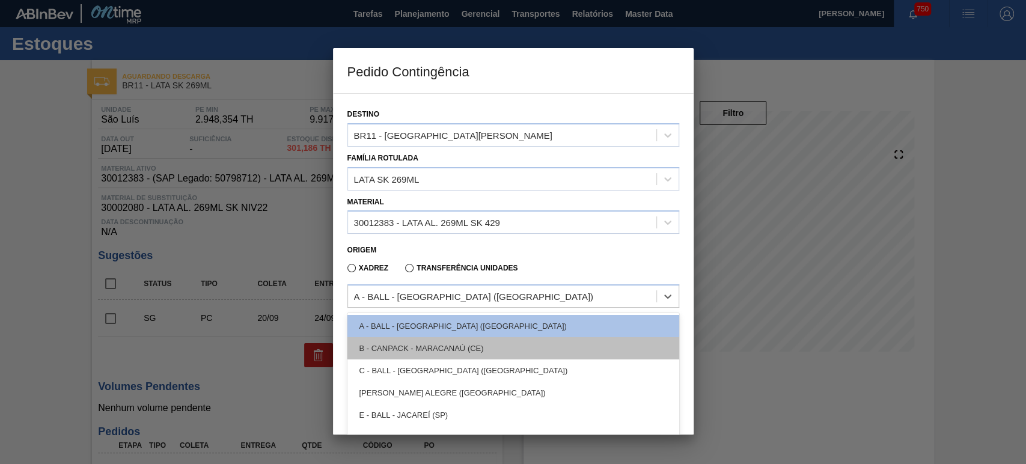
click at [423, 341] on div "B - CANPACK - MARACANAÚ (CE)" at bounding box center [513, 348] width 332 height 22
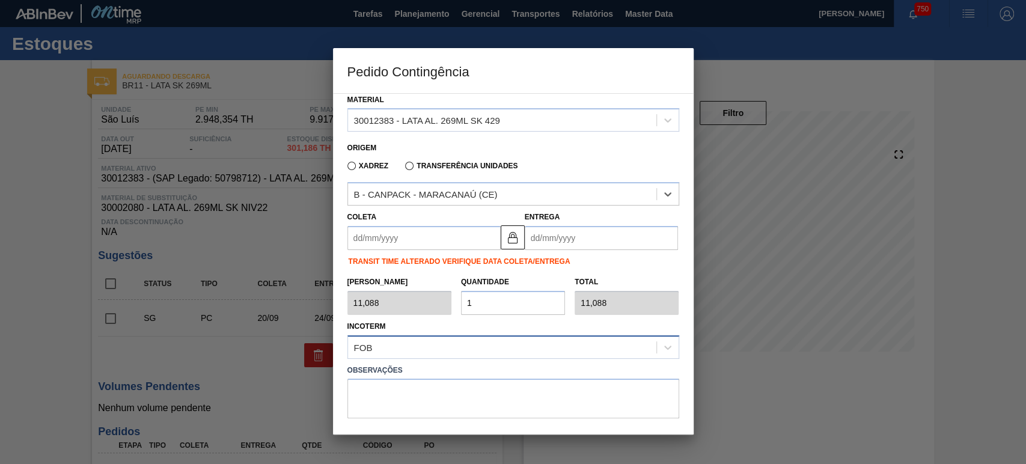
scroll to position [144, 0]
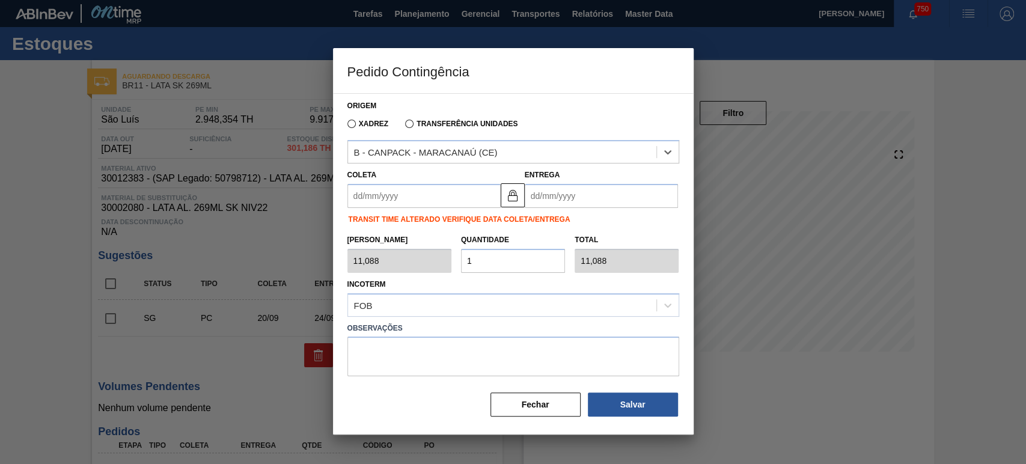
click at [389, 186] on input "Coleta" at bounding box center [423, 196] width 153 height 24
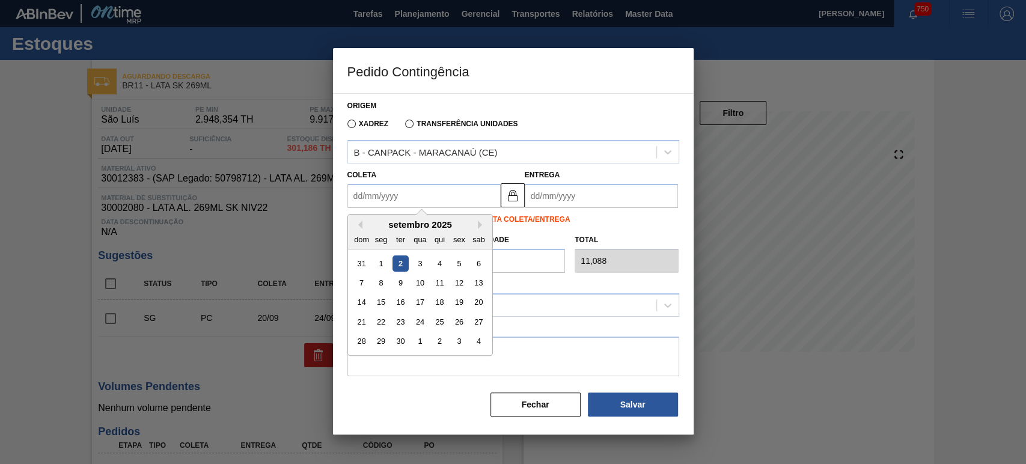
click at [399, 258] on div "2" at bounding box center [400, 263] width 16 height 16
type input "[DATE]"
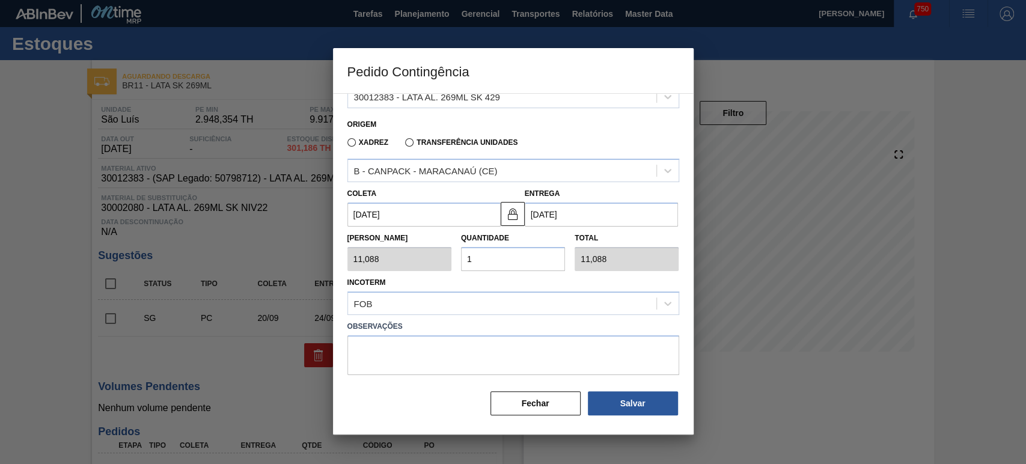
scroll to position [124, 0]
click at [502, 261] on input "1" at bounding box center [513, 260] width 104 height 24
click at [435, 258] on div "[PERSON_NAME] 11,088 Quantidade 1 Total 11,088" at bounding box center [513, 250] width 341 height 44
type input "2"
type input "22,176"
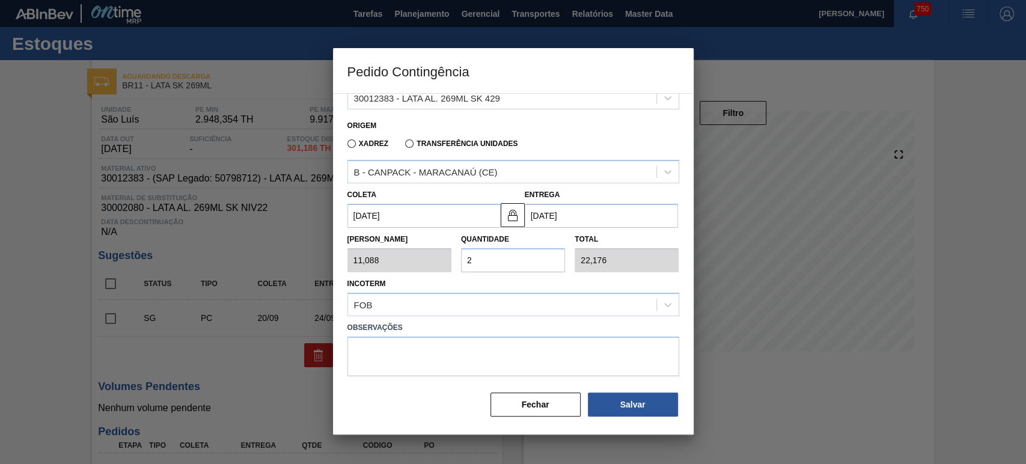
type input "25"
type input "277,200"
click at [624, 401] on button "Salvar" at bounding box center [633, 404] width 90 height 24
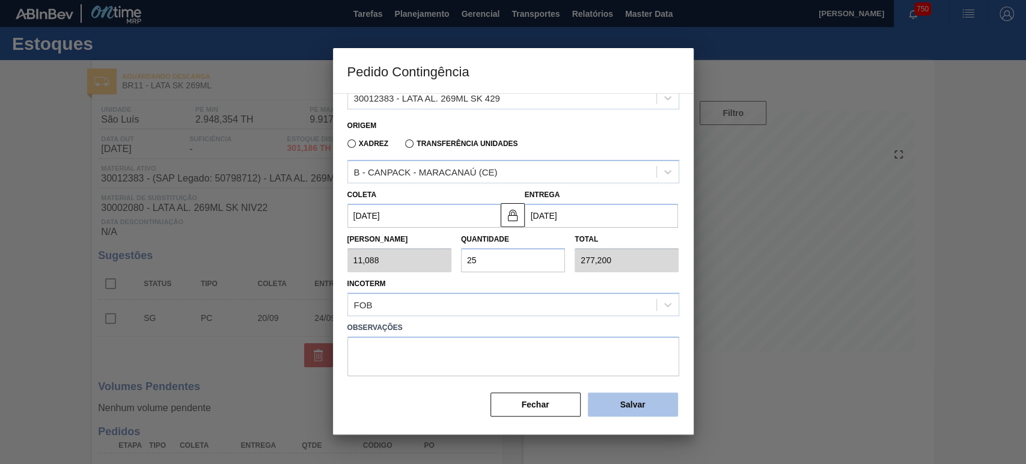
click at [624, 401] on button "Salvar" at bounding box center [633, 404] width 90 height 24
click at [591, 323] on label "Observações" at bounding box center [513, 327] width 332 height 17
click at [592, 322] on label "Observações" at bounding box center [513, 327] width 332 height 17
type input "1,000"
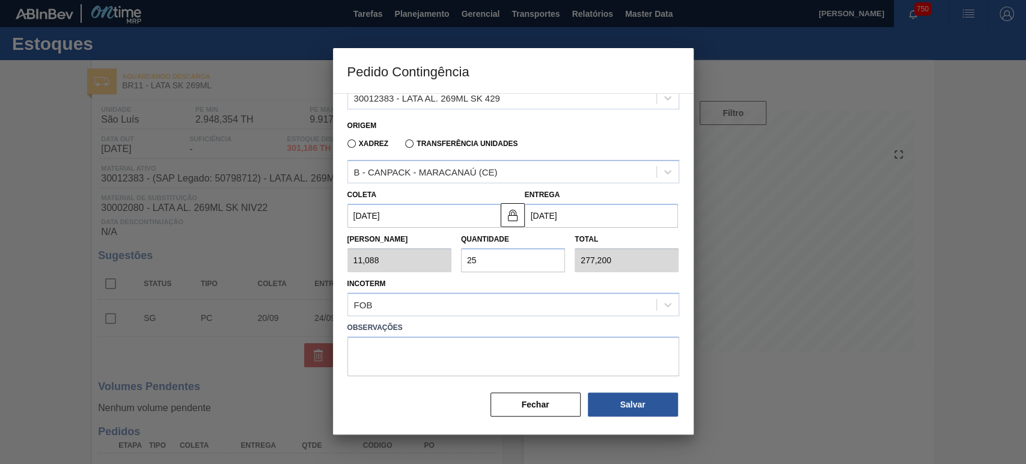
type input "1"
type input "1,000"
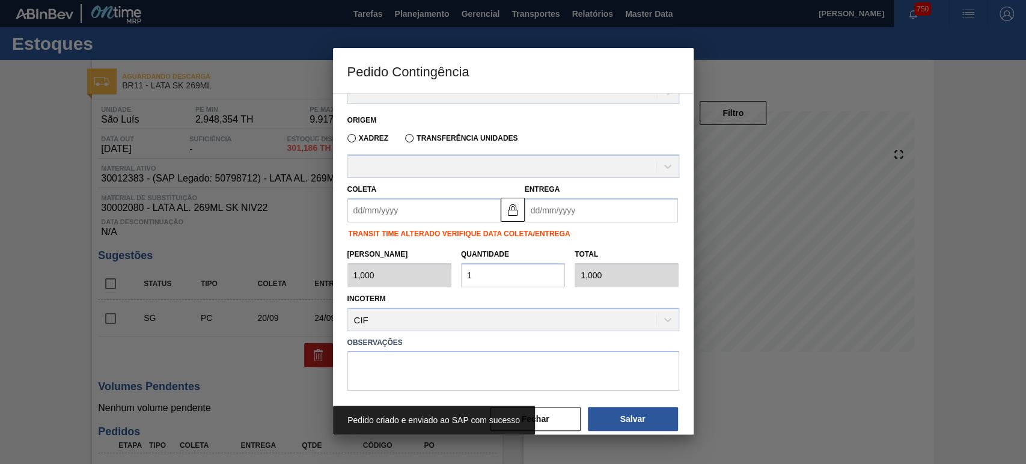
scroll to position [144, 0]
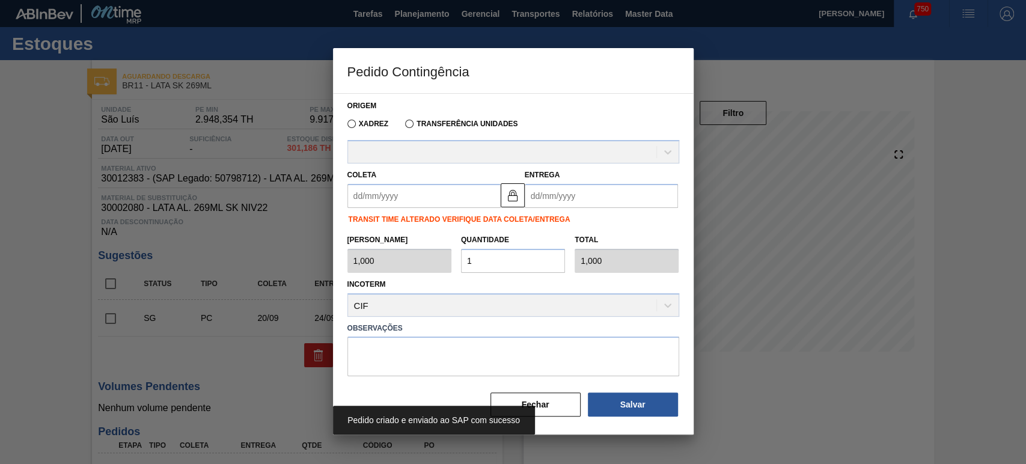
click at [596, 325] on label "Observações" at bounding box center [513, 328] width 332 height 17
click at [548, 399] on button "Fechar" at bounding box center [535, 404] width 90 height 24
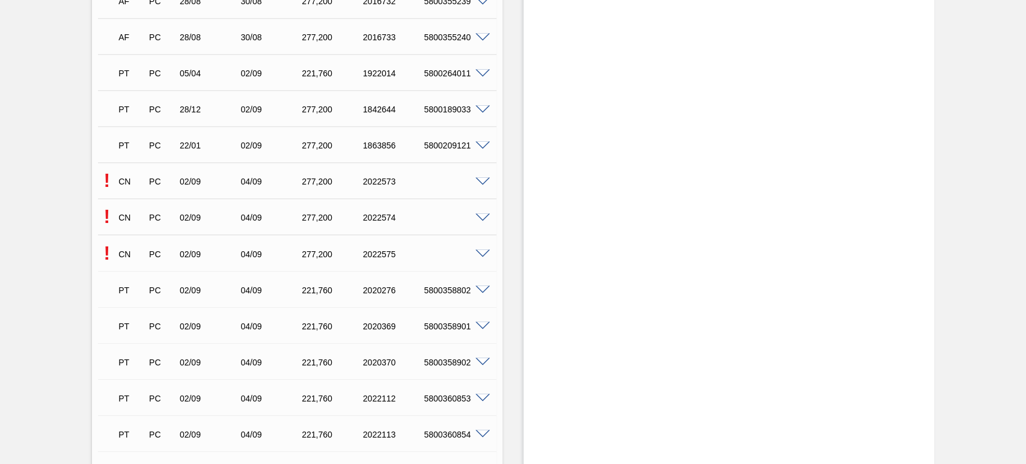
scroll to position [1326, 0]
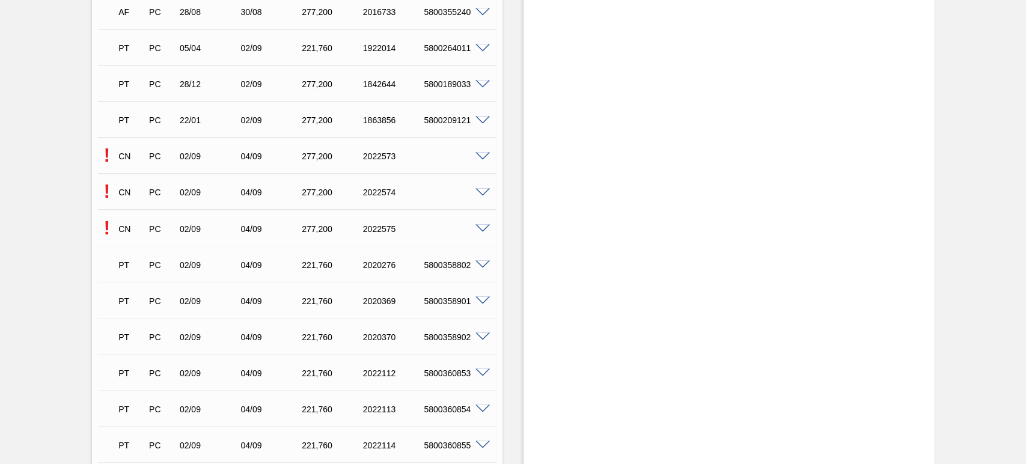
click at [482, 154] on span at bounding box center [482, 156] width 14 height 9
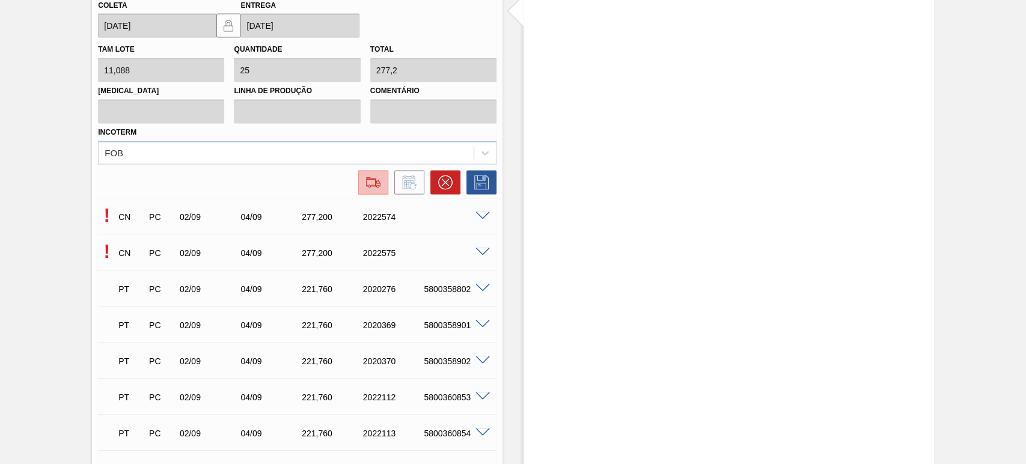
click at [373, 194] on button at bounding box center [373, 183] width 30 height 24
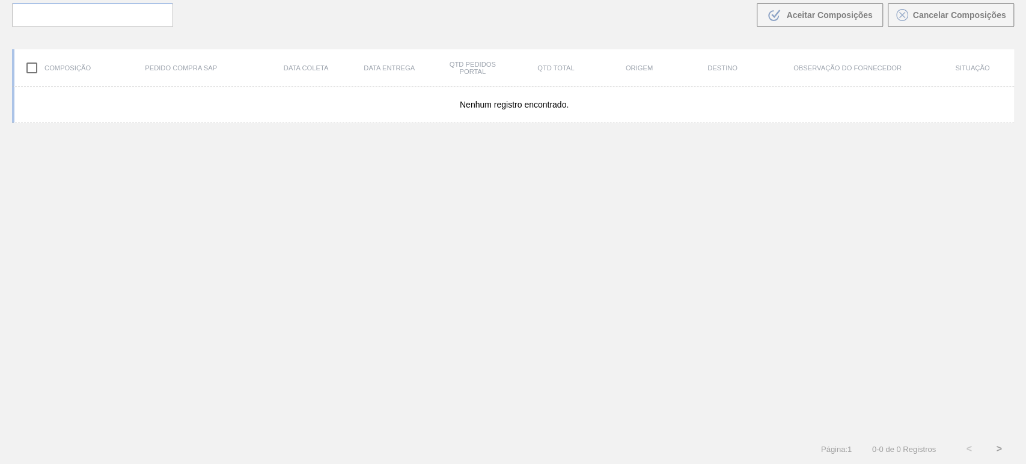
scroll to position [87, 0]
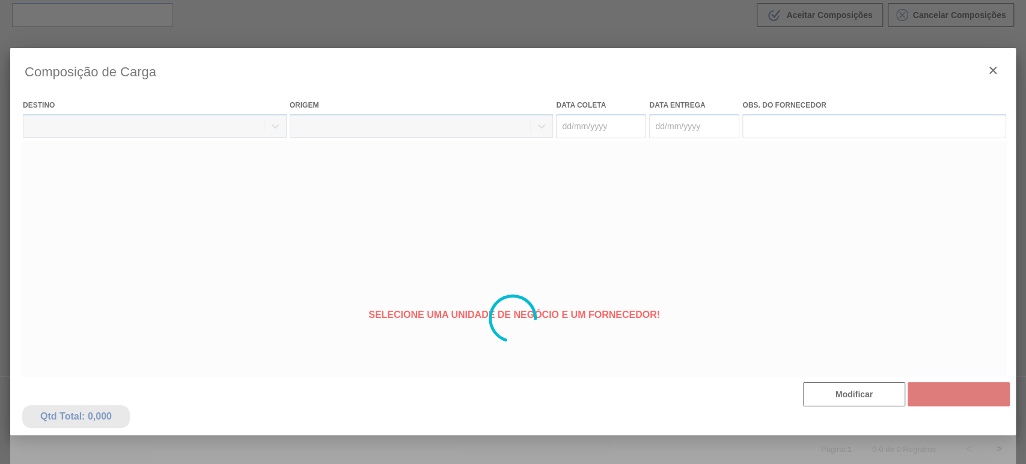
type coleta "[DATE]"
type entrega "[DATE]"
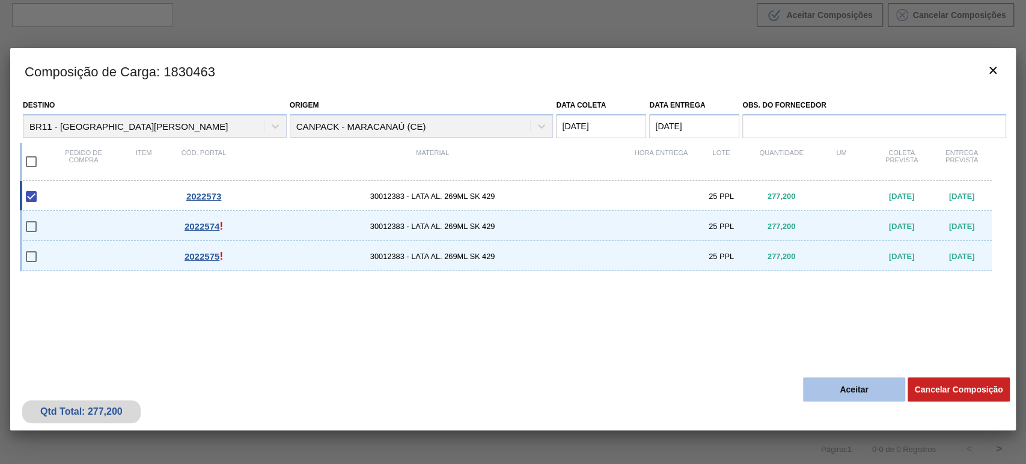
click at [857, 388] on button "Aceitar" at bounding box center [854, 389] width 102 height 24
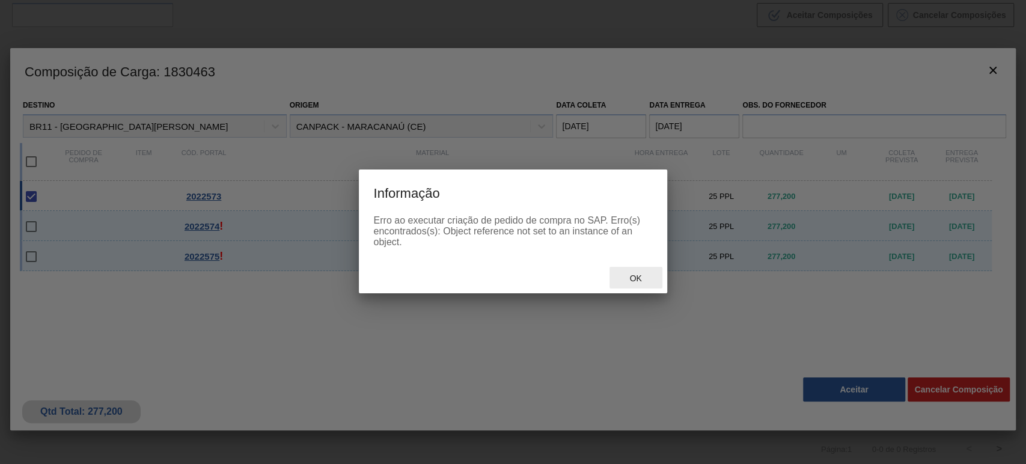
click at [630, 278] on span "Ok" at bounding box center [635, 278] width 31 height 10
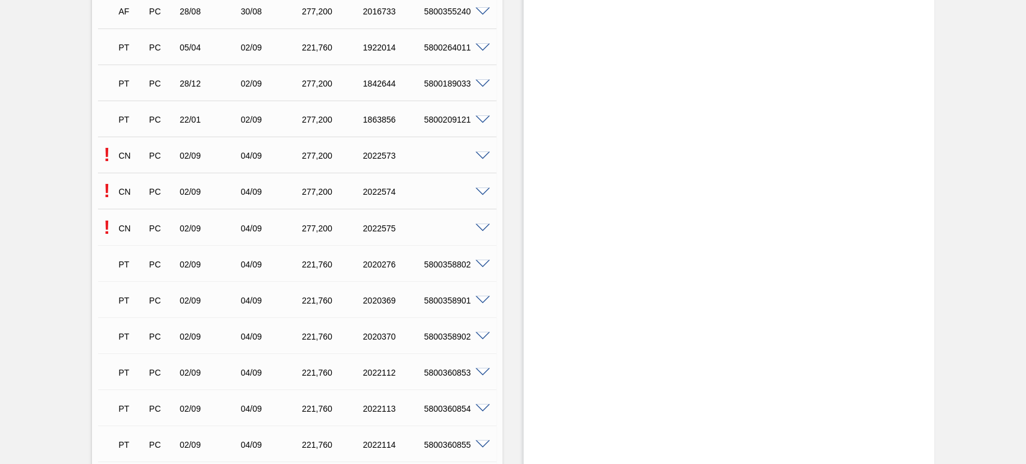
scroll to position [1335, 0]
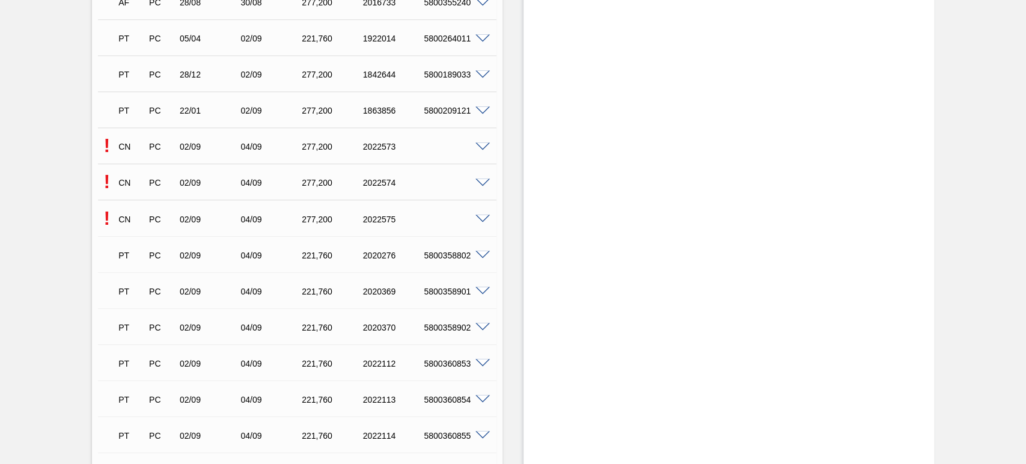
click at [476, 184] on span at bounding box center [482, 182] width 14 height 9
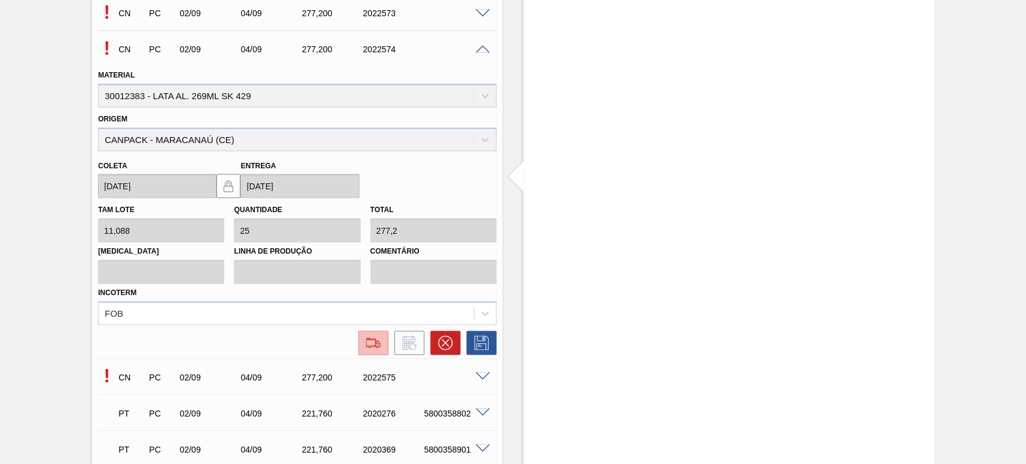
click at [375, 352] on button at bounding box center [373, 343] width 30 height 24
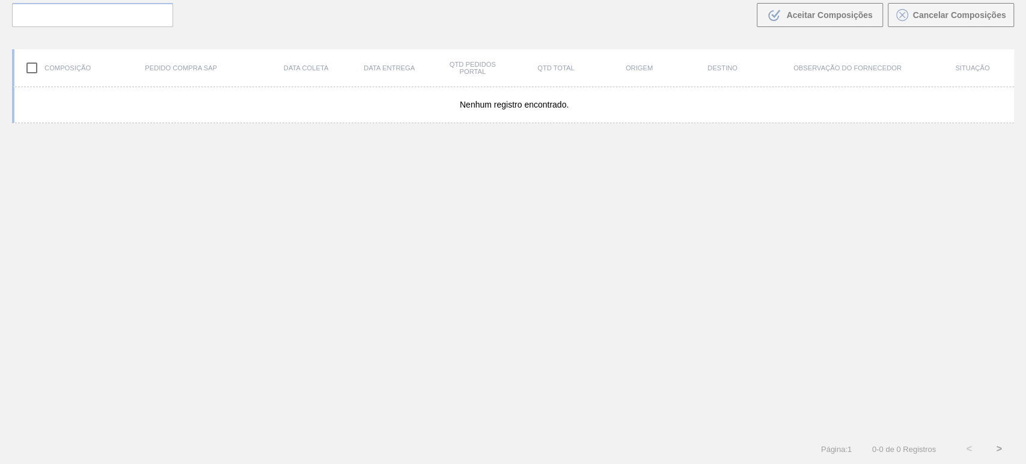
scroll to position [87, 0]
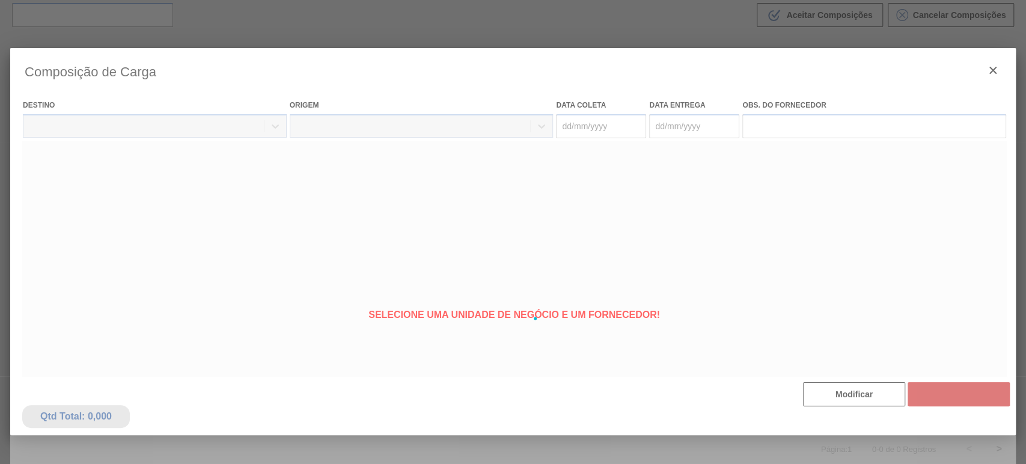
type coleta "[DATE]"
type entrega "[DATE]"
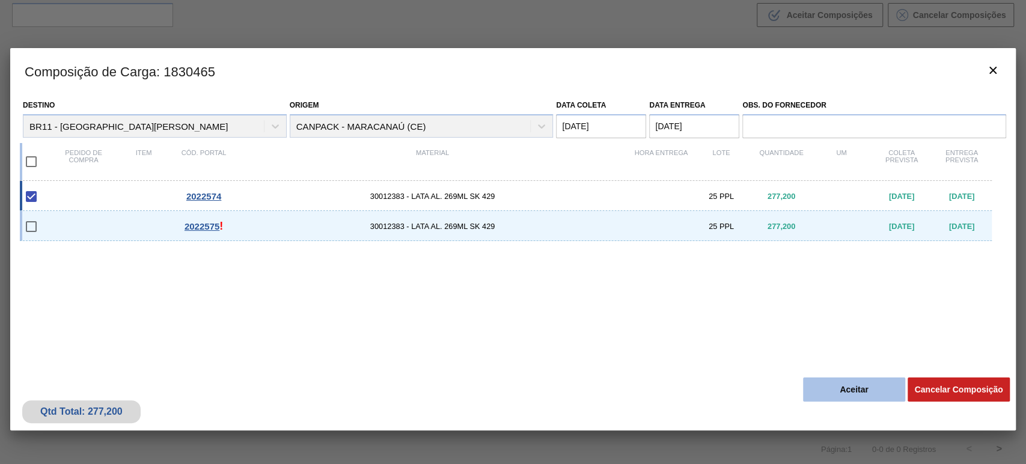
click at [823, 386] on button "Aceitar" at bounding box center [854, 389] width 102 height 24
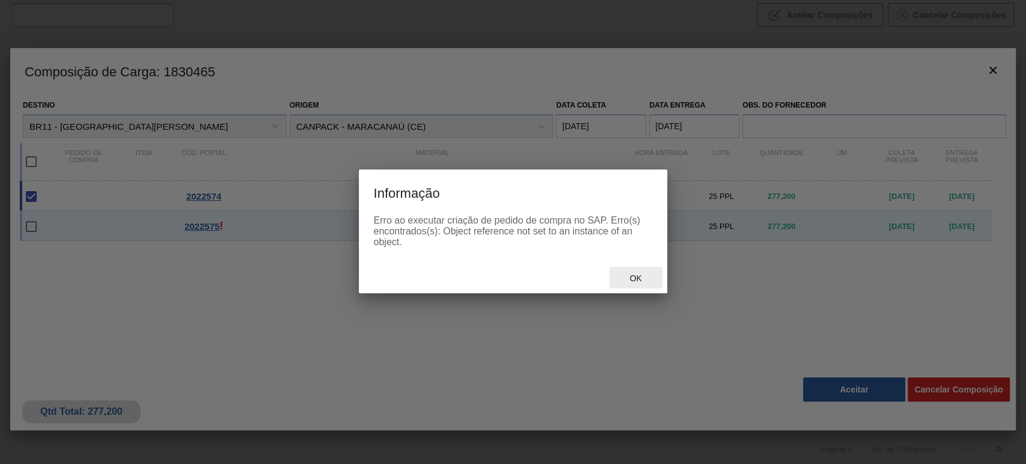
click at [638, 287] on div "Ok" at bounding box center [635, 278] width 53 height 22
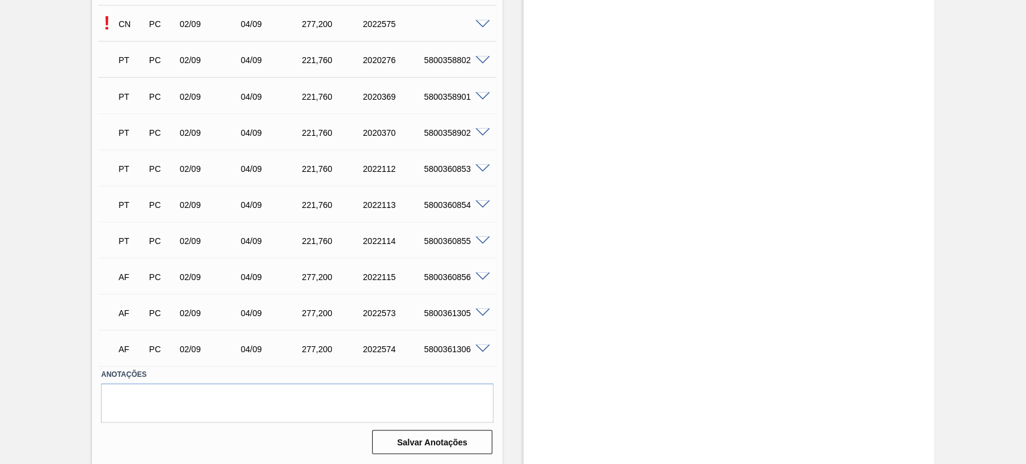
scroll to position [1192, 0]
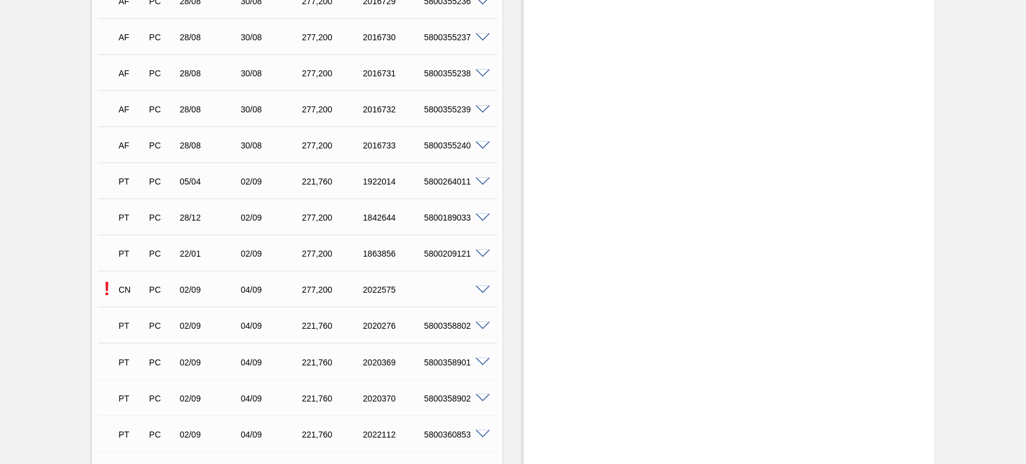
click at [482, 287] on span at bounding box center [482, 289] width 14 height 9
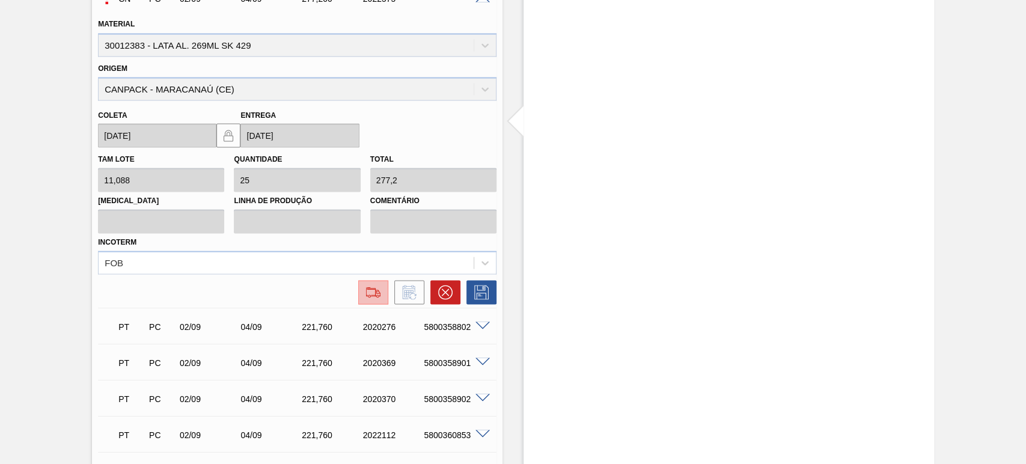
click at [368, 287] on img at bounding box center [373, 292] width 19 height 14
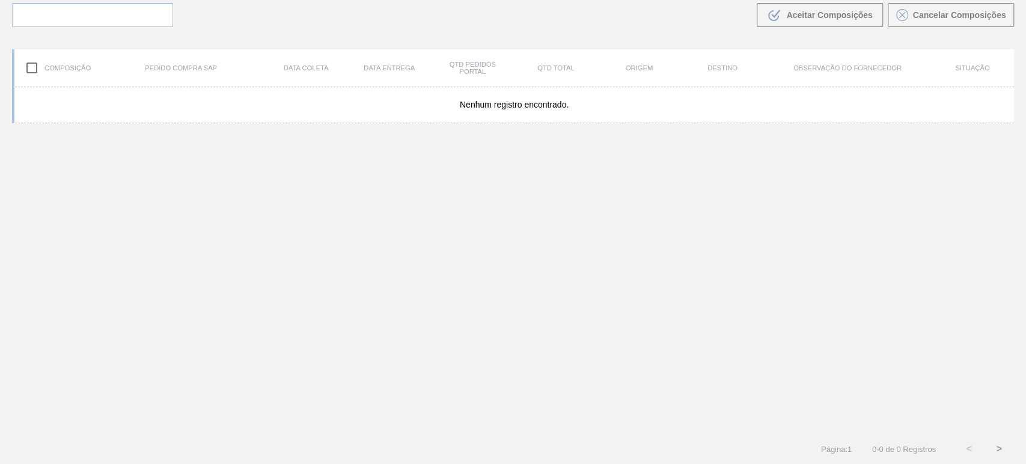
scroll to position [87, 0]
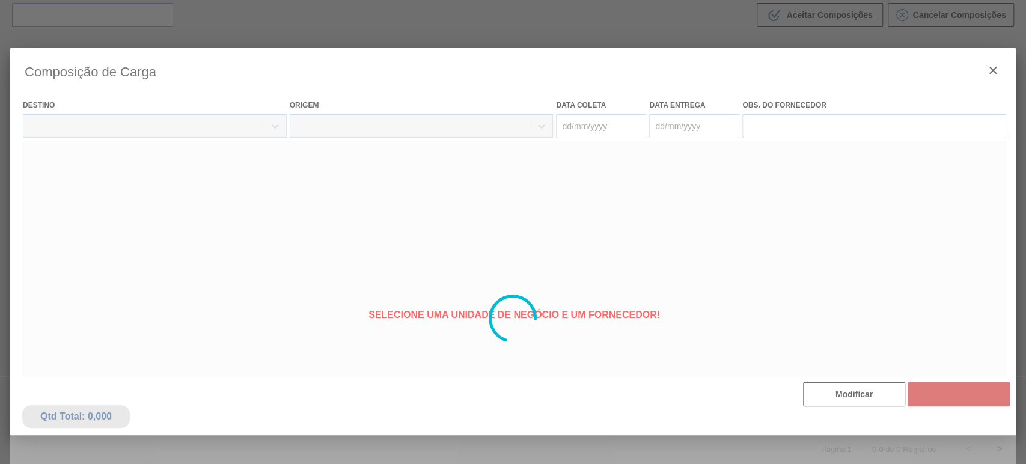
type coleta "[DATE]"
type entrega "[DATE]"
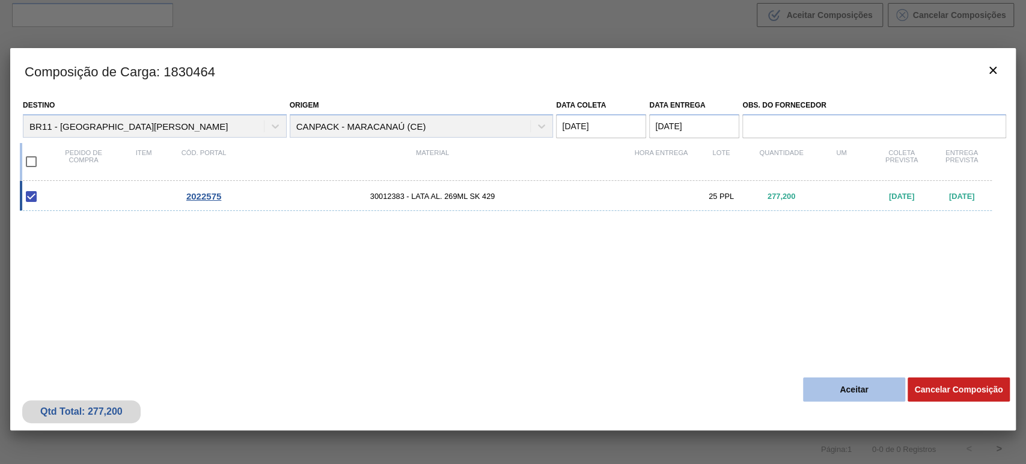
click at [829, 395] on button "Aceitar" at bounding box center [854, 389] width 102 height 24
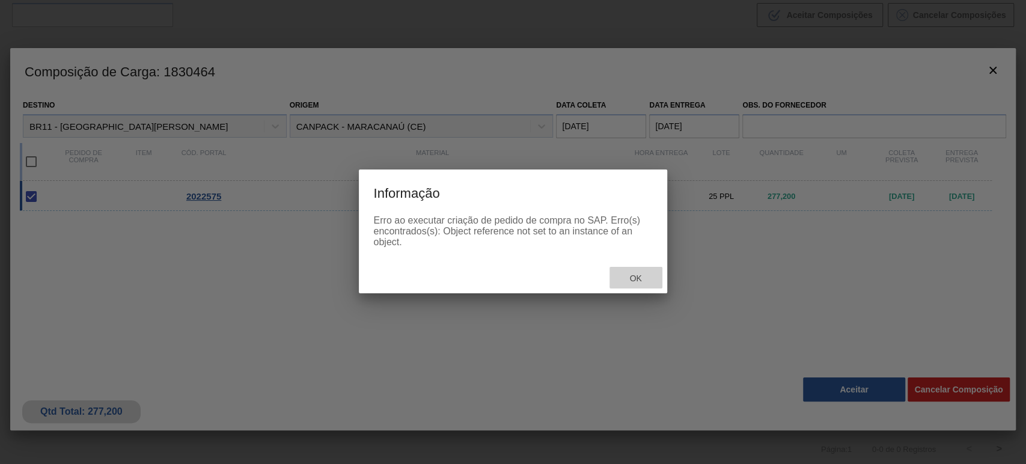
click at [639, 278] on span "Ok" at bounding box center [635, 278] width 31 height 10
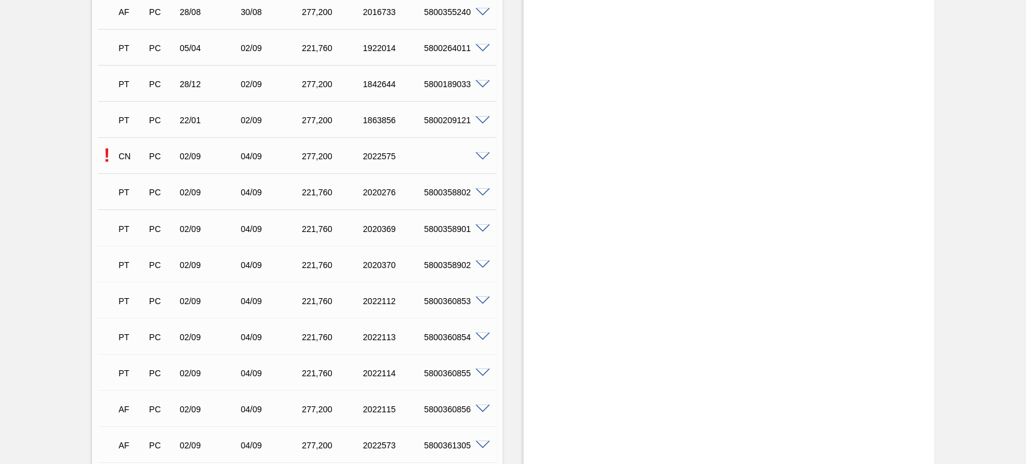
scroll to position [1459, 0]
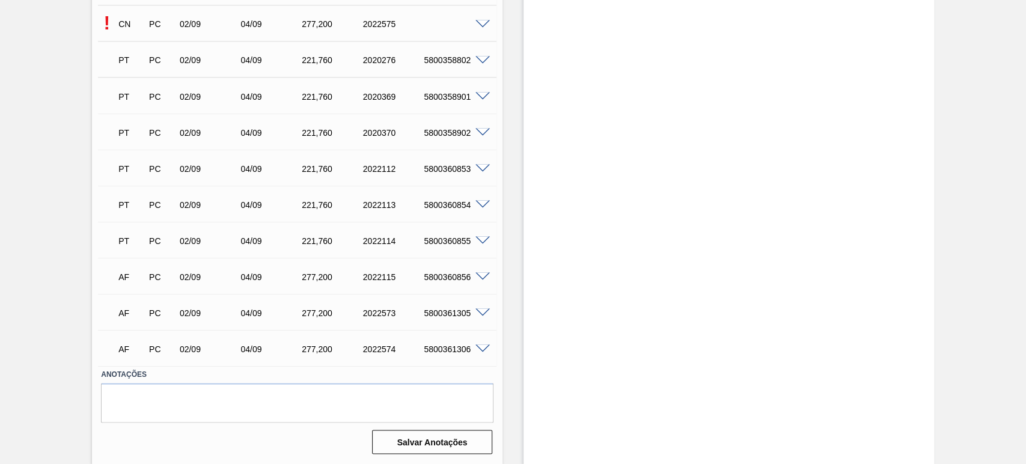
click at [487, 311] on span at bounding box center [482, 312] width 14 height 9
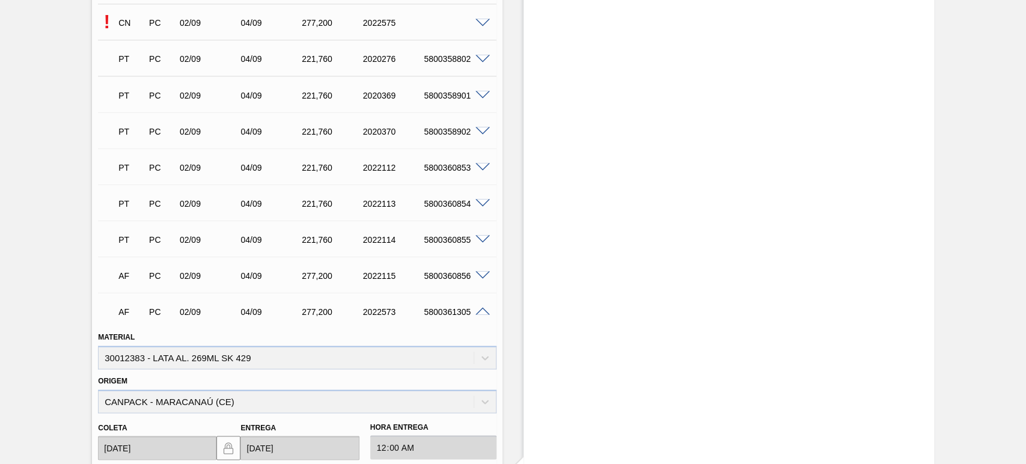
click at [478, 310] on span at bounding box center [482, 311] width 14 height 9
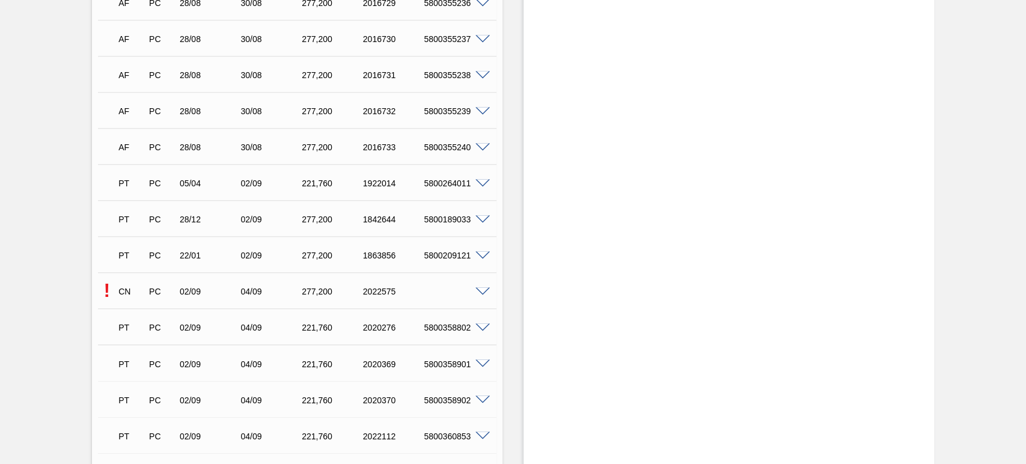
scroll to position [1058, 0]
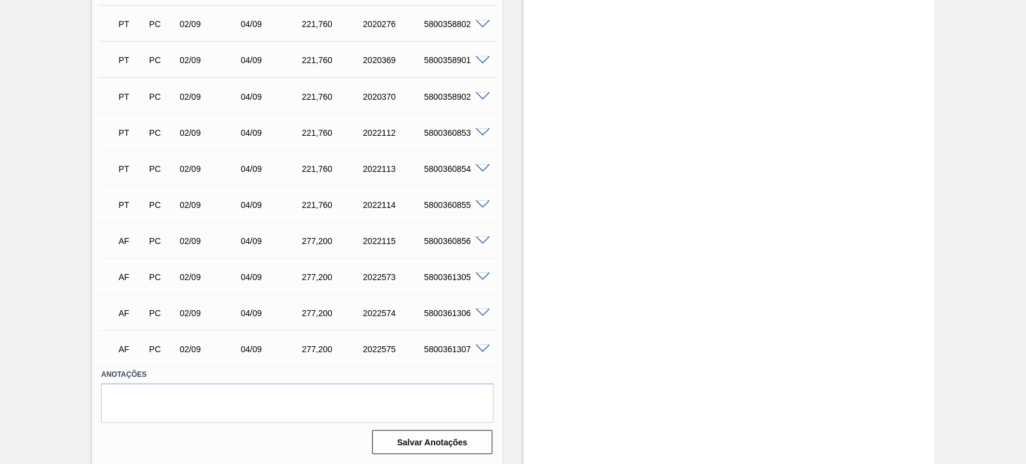
click at [451, 275] on div "5800361305" at bounding box center [455, 277] width 68 height 10
copy div "5800361305"
click at [463, 312] on div "5800361306" at bounding box center [455, 313] width 68 height 10
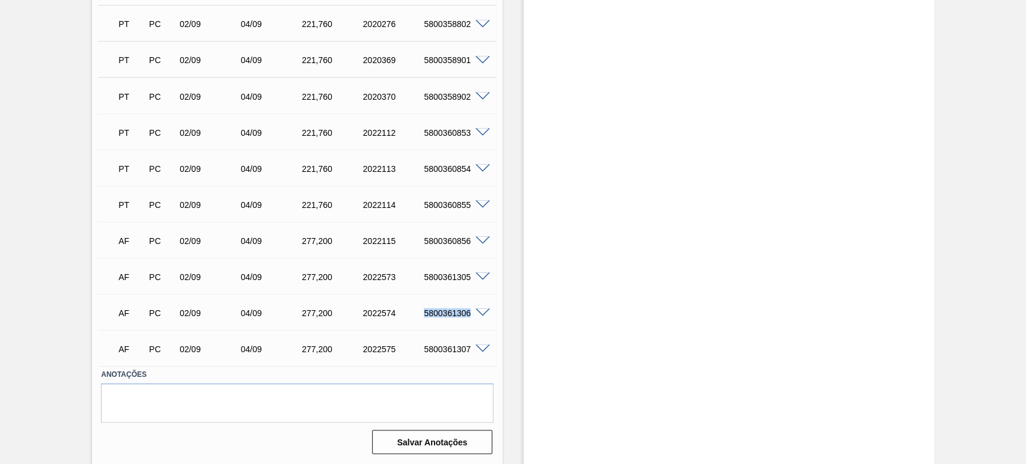
copy div "5800361306"
click at [453, 348] on div "5800361307" at bounding box center [455, 349] width 68 height 10
copy div "5800361307"
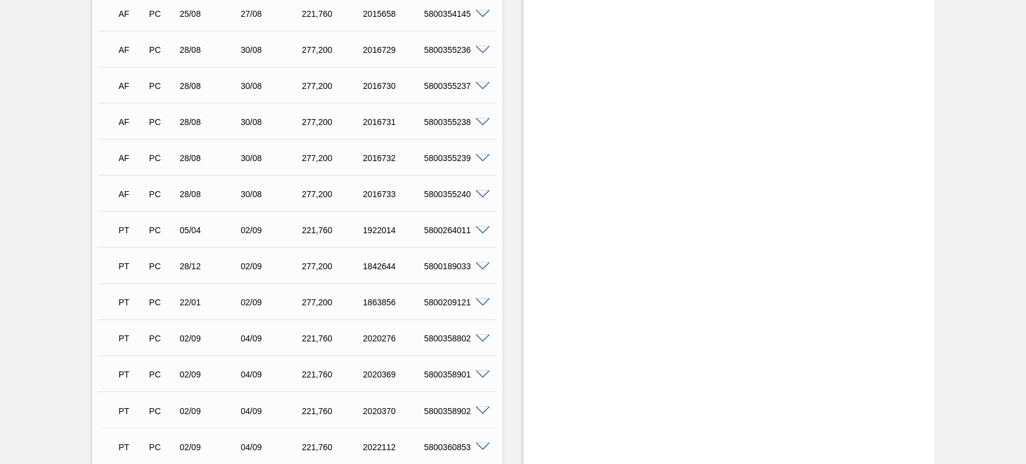
scroll to position [1058, 0]
